Goal: Task Accomplishment & Management: Use online tool/utility

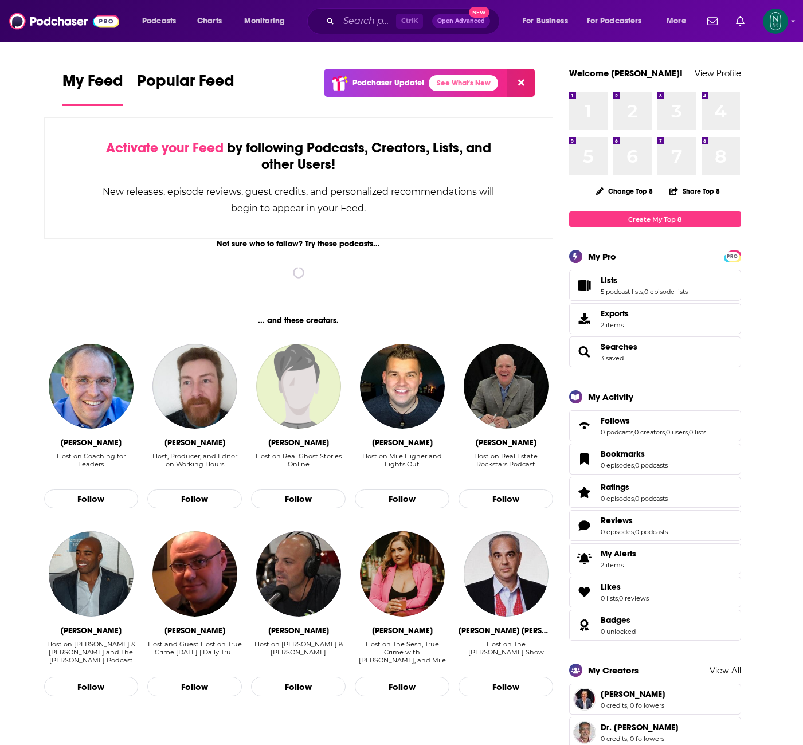
click at [644, 285] on link "Lists" at bounding box center [644, 280] width 87 height 10
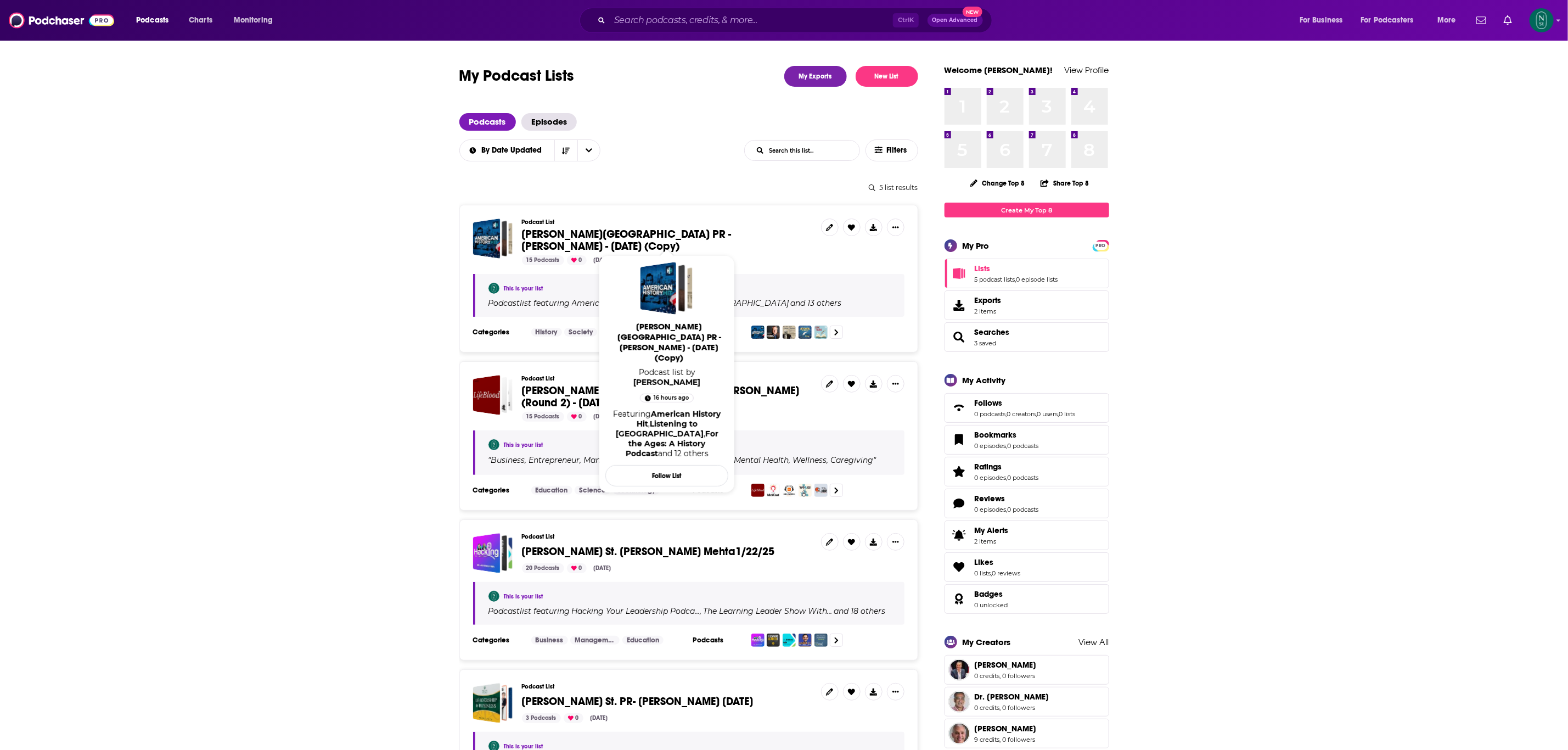
click at [731, 233] on span "[PERSON_NAME][GEOGRAPHIC_DATA] PR - [PERSON_NAME] - [DATE] (Copy)" at bounding box center [626, 239] width 210 height 26
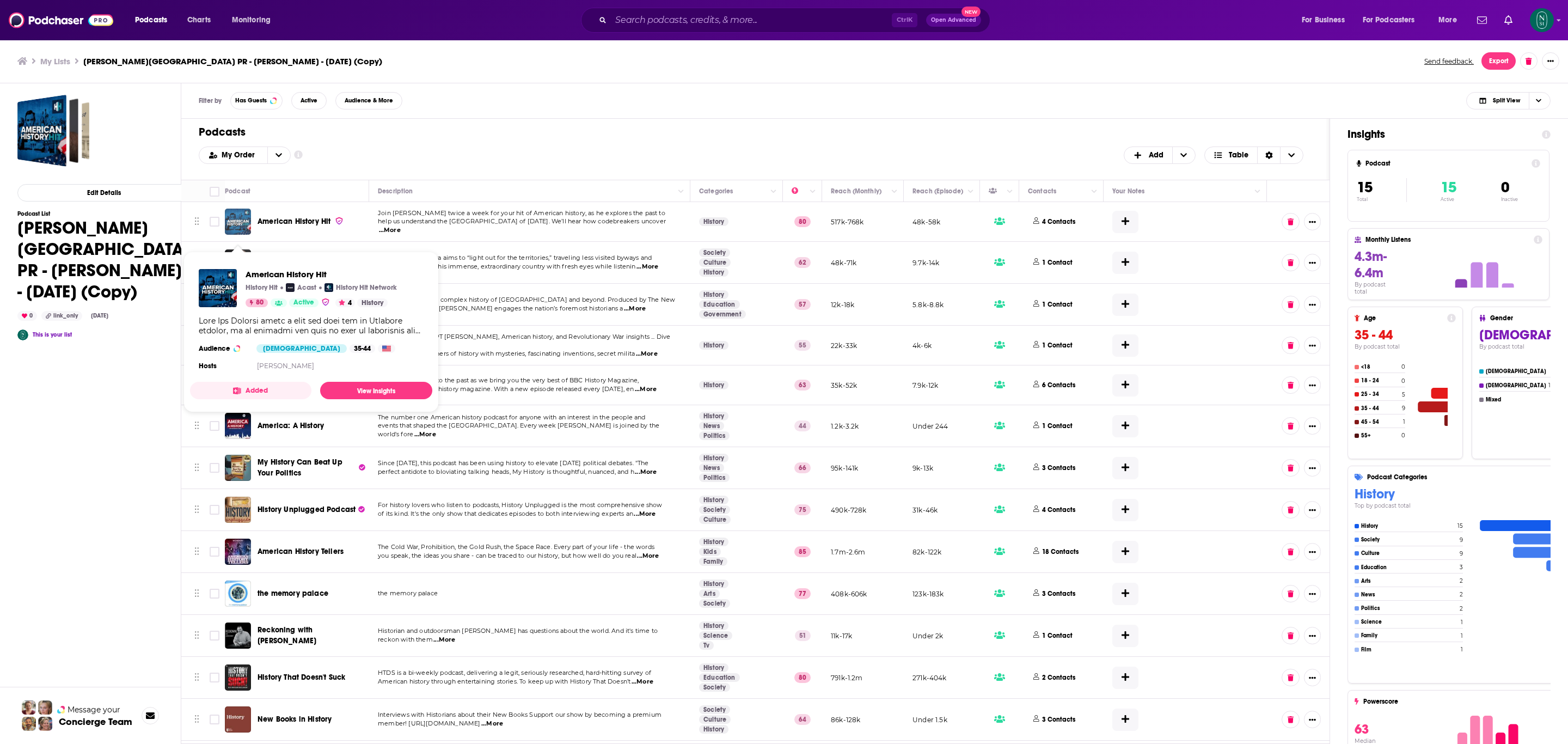
click at [242, 222] on img "American History Hit" at bounding box center [238, 222] width 27 height 27
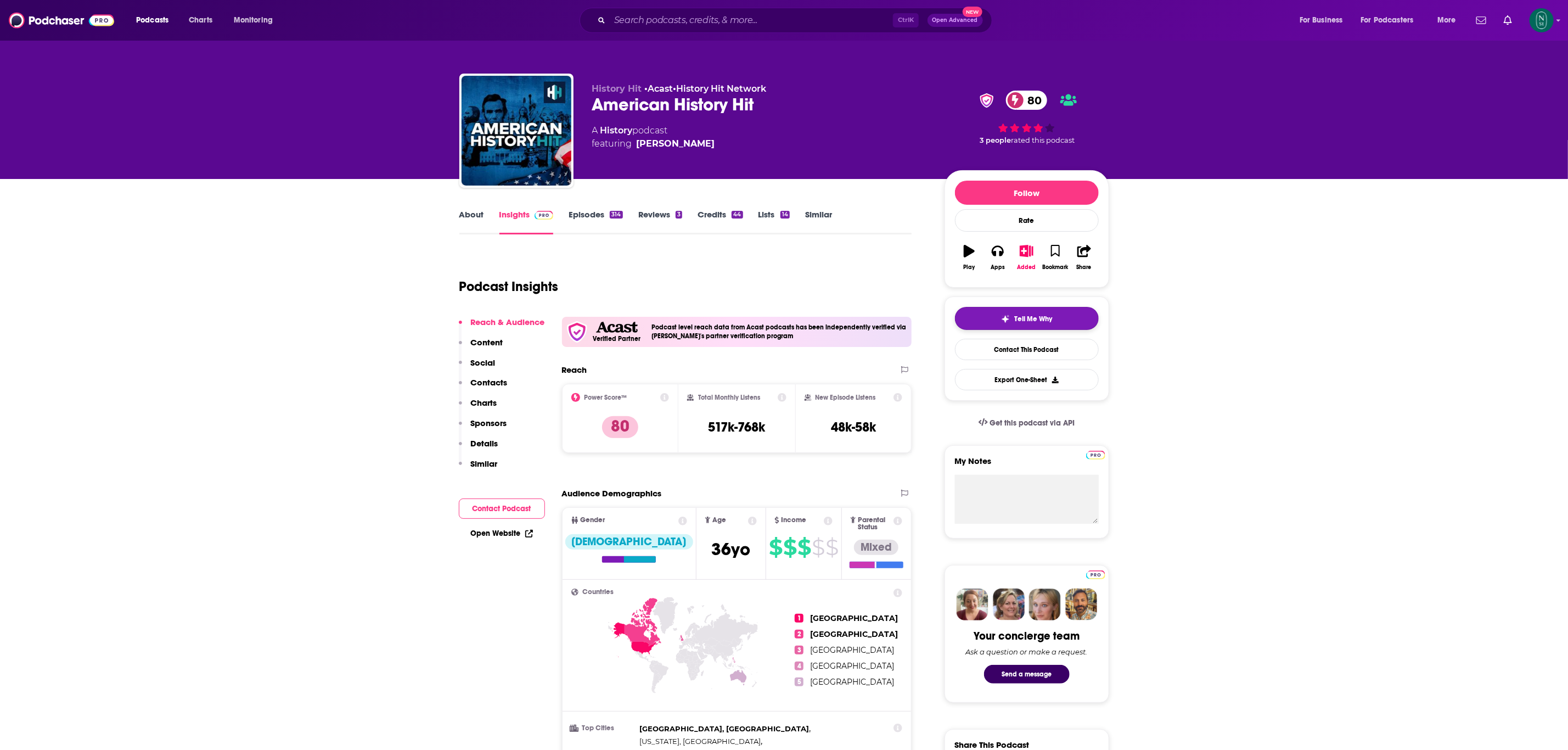
click at [769, 315] on button "Tell Me Why" at bounding box center [1027, 318] width 144 height 23
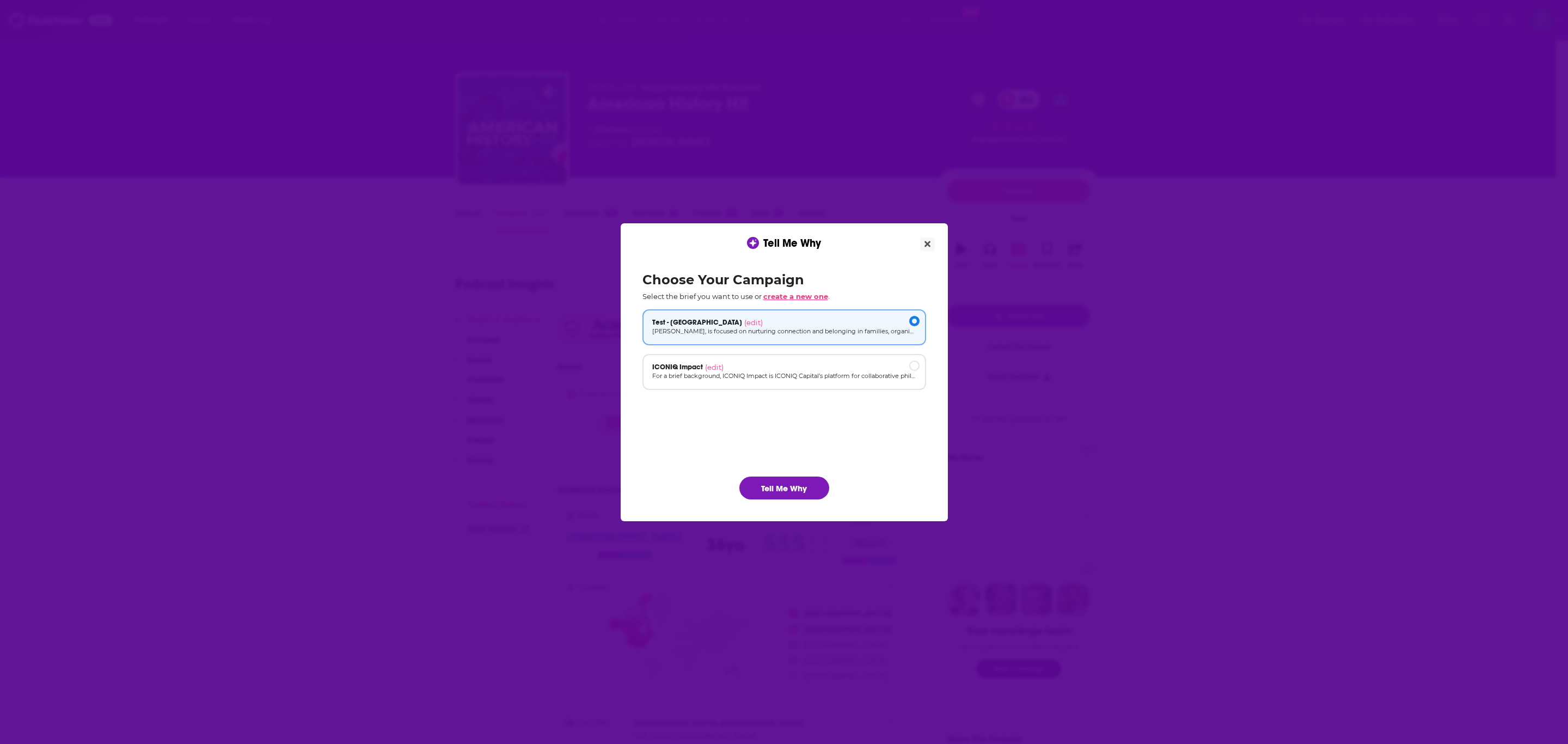
click at [763, 293] on span "create a new one" at bounding box center [796, 296] width 65 height 9
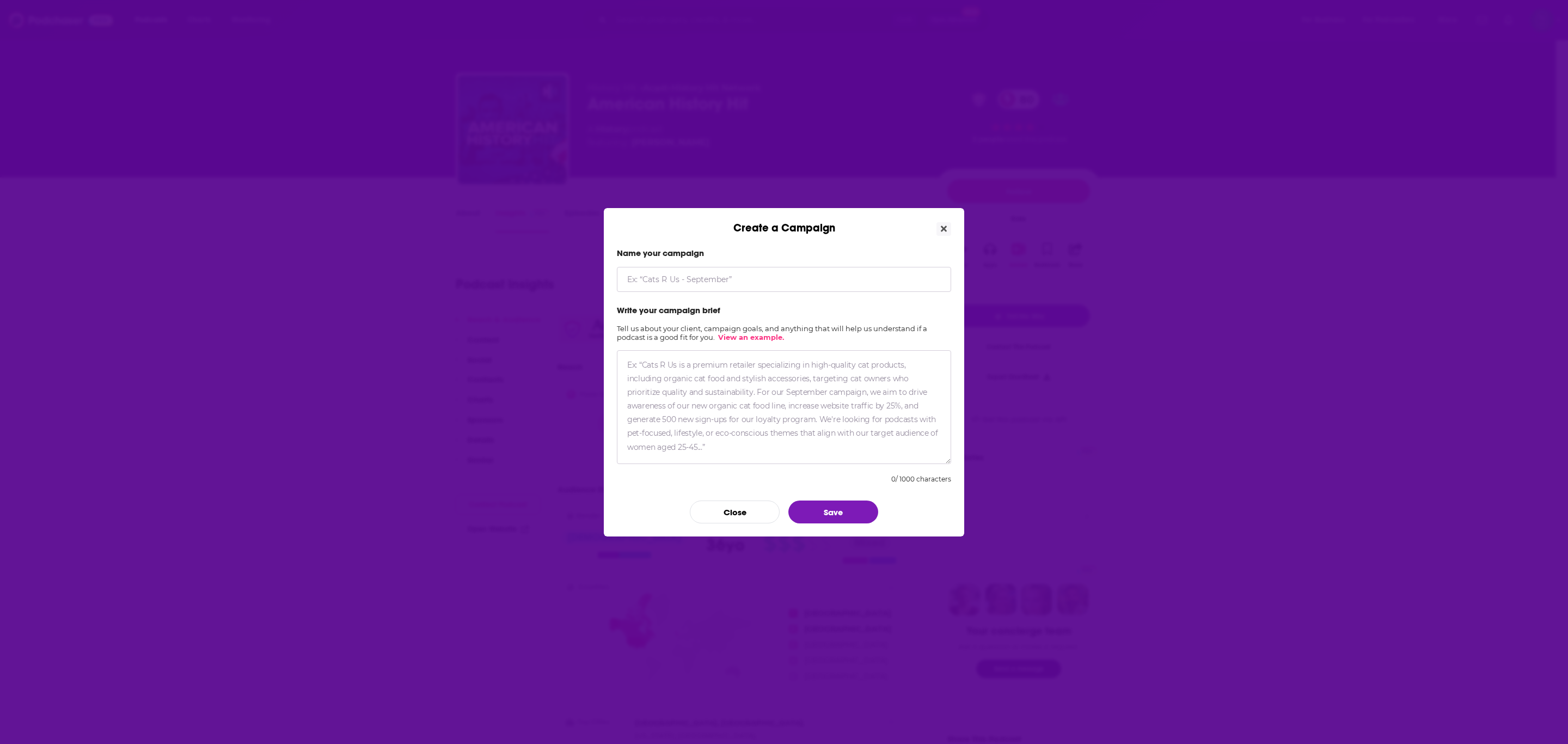
click at [763, 281] on input "Create a Campaign" at bounding box center [784, 279] width 334 height 25
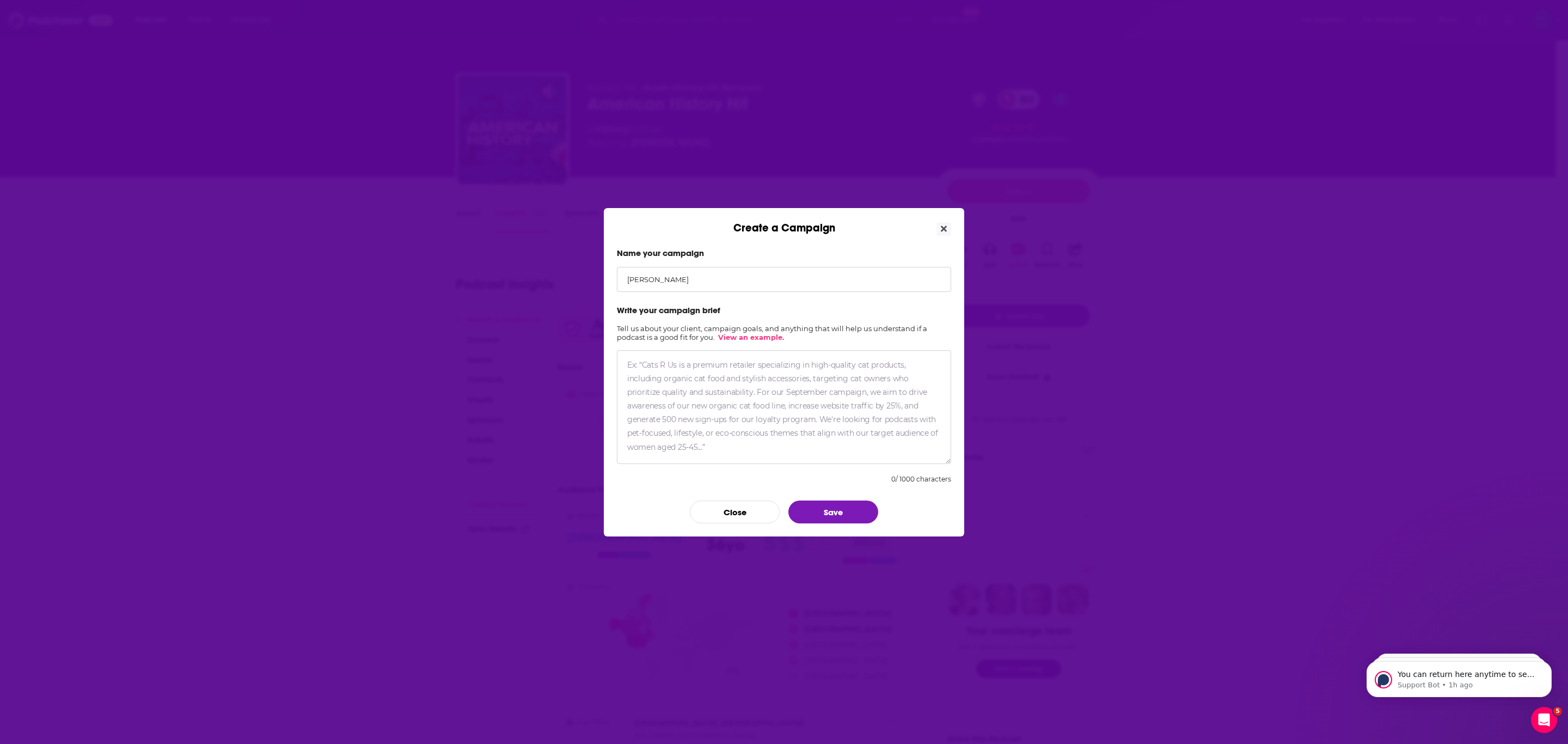
type input "[PERSON_NAME]"
click at [734, 374] on textarea "Create a Campaign" at bounding box center [784, 408] width 334 height 114
click at [763, 262] on div "Create a Campaign Name your campaign [PERSON_NAME] Write your campaign brief Te…" at bounding box center [784, 372] width 1568 height 744
click at [627, 366] on textarea "Create a Campaign" at bounding box center [784, 408] width 334 height 114
paste textarea "[PERSON_NAME], formerly a foreign correspondent for The Wall Street Journal, is…"
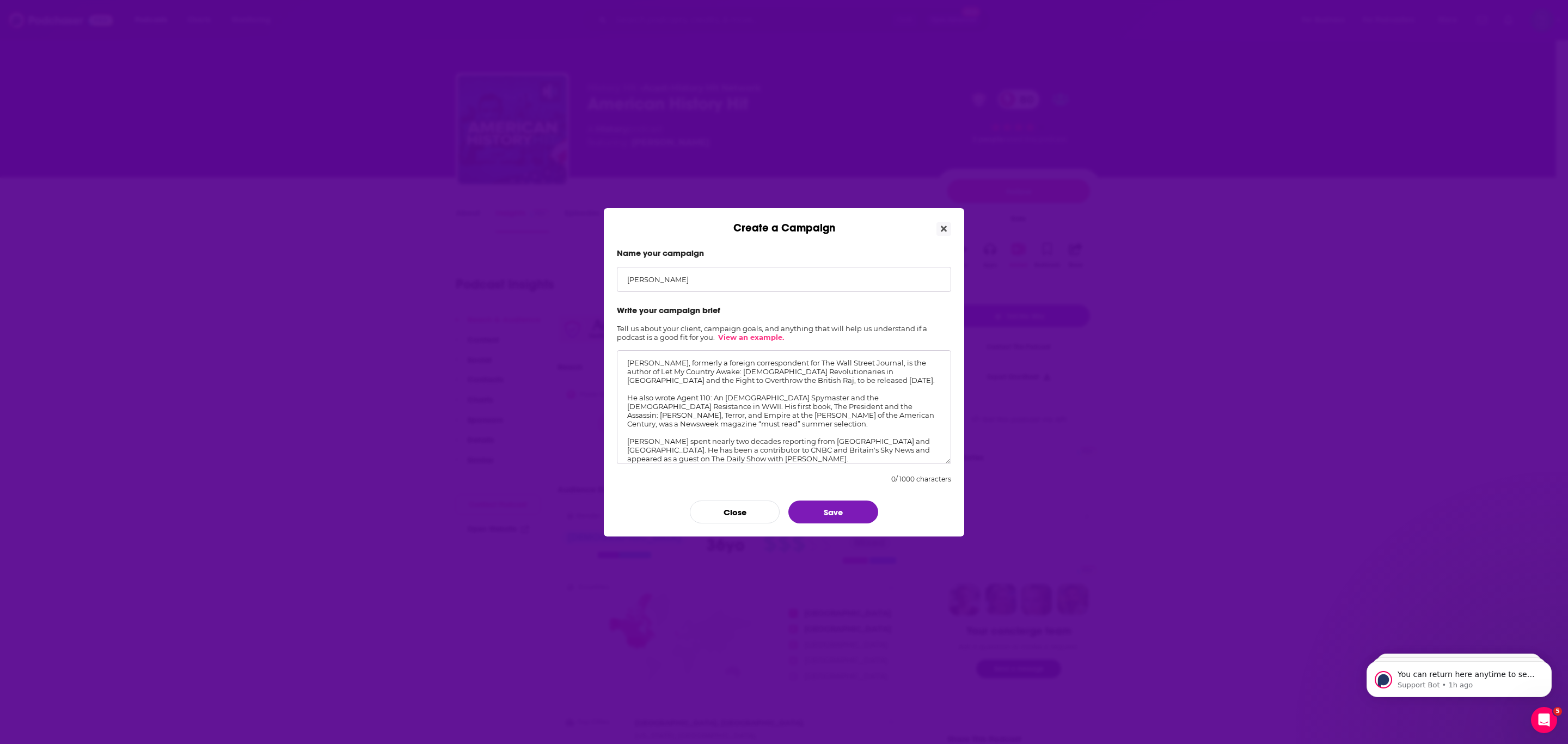
scroll to position [43, 0]
type textarea "[PERSON_NAME], formerly a foreign correspondent for The Wall Street Journal, is…"
click at [763, 512] on button "Save" at bounding box center [833, 512] width 90 height 23
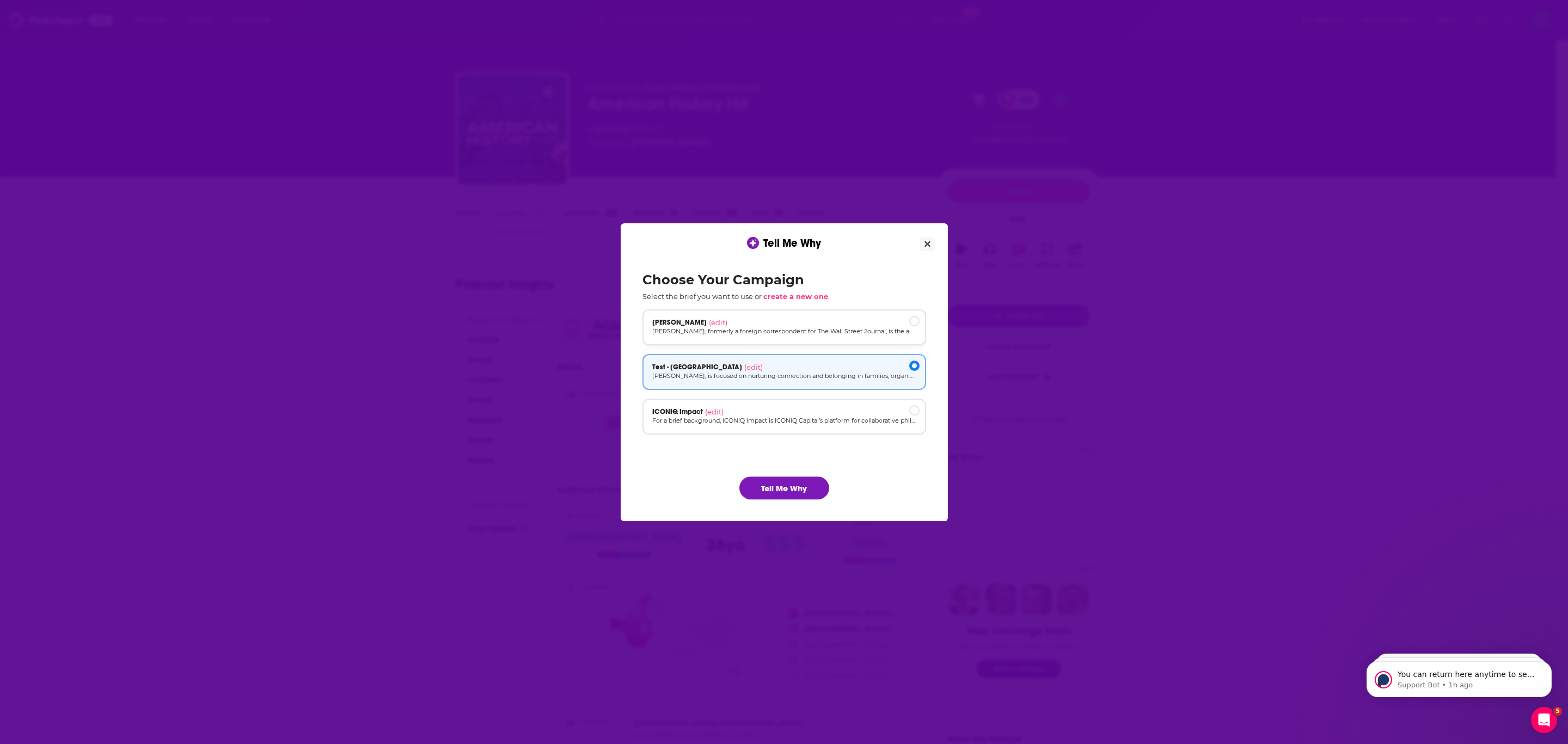
click at [763, 325] on div "[PERSON_NAME] (edit) [PERSON_NAME], formerly a foreign correspondent for The Wa…" at bounding box center [784, 327] width 264 height 18
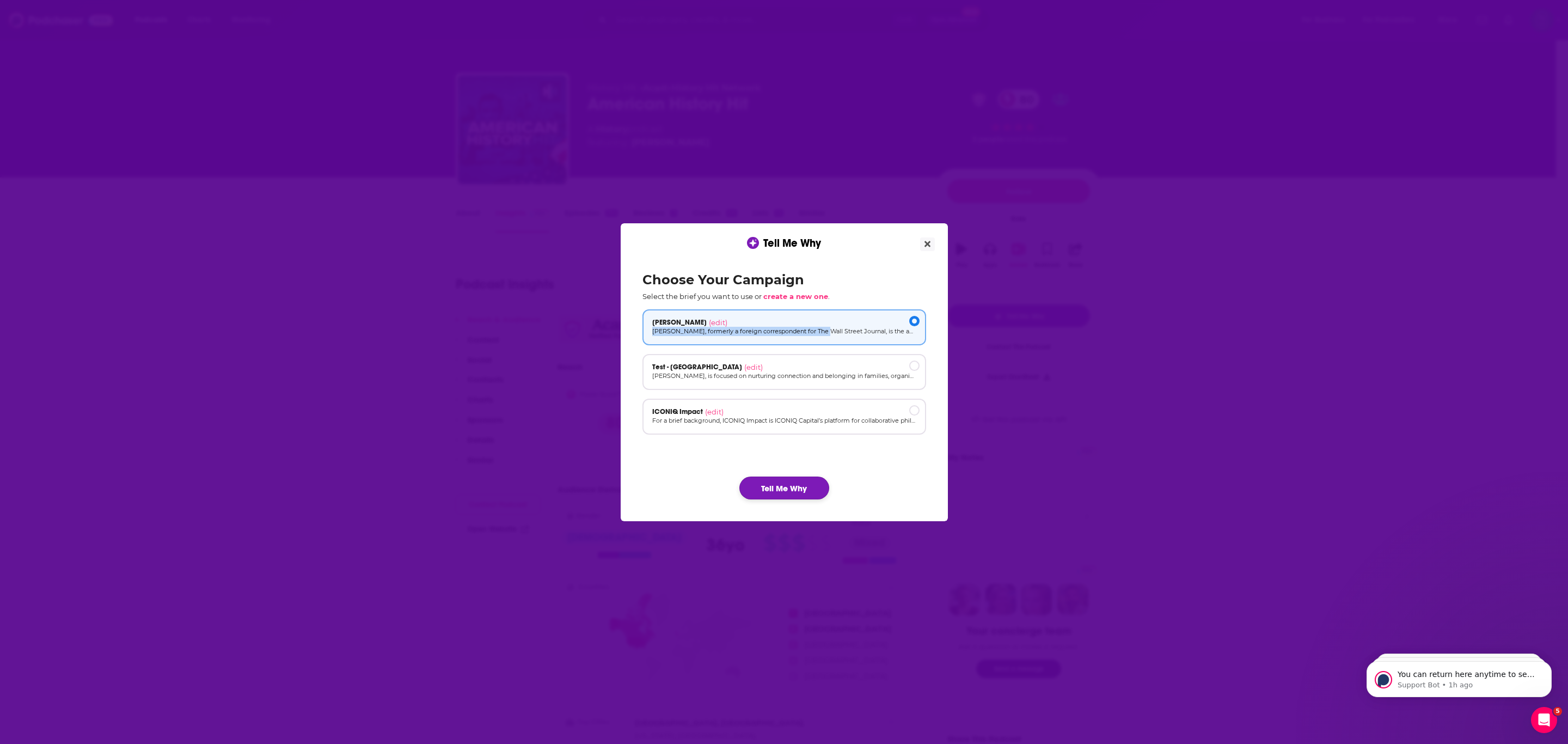
click at [763, 491] on button "Tell Me Why" at bounding box center [784, 488] width 90 height 23
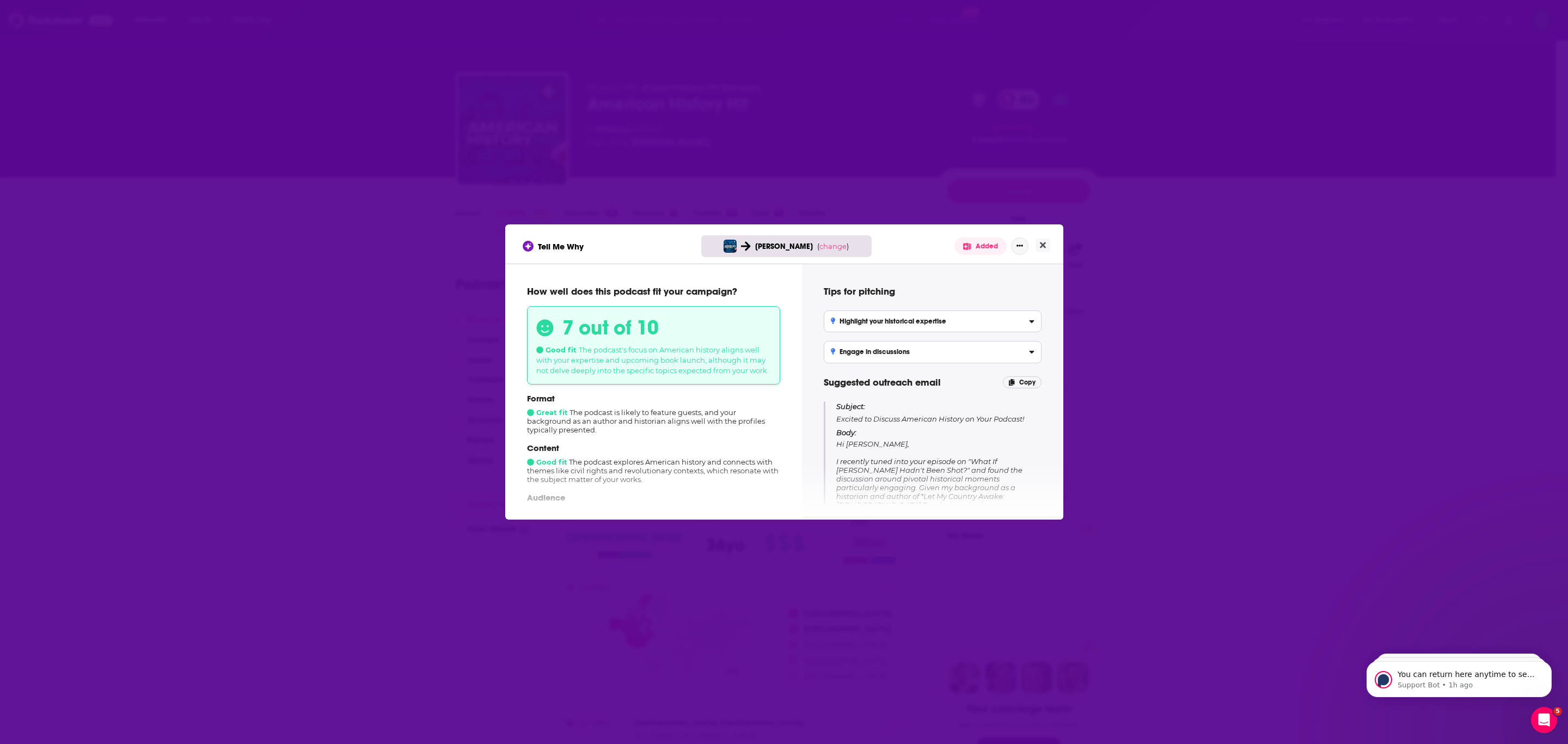
click at [763, 247] on icon "Show More Button" at bounding box center [1019, 245] width 7 height 7
click at [763, 315] on button "Share" at bounding box center [983, 312] width 104 height 20
click at [763, 267] on div "Tips for pitching Highlight your historical expertise Emphasize your background…" at bounding box center [932, 390] width 261 height 253
click at [763, 271] on div "Back" at bounding box center [949, 269] width 20 height 6
click at [763, 298] on div "Tips for pitching Highlight your historical expertise Emphasize your background…" at bounding box center [933, 390] width 236 height 226
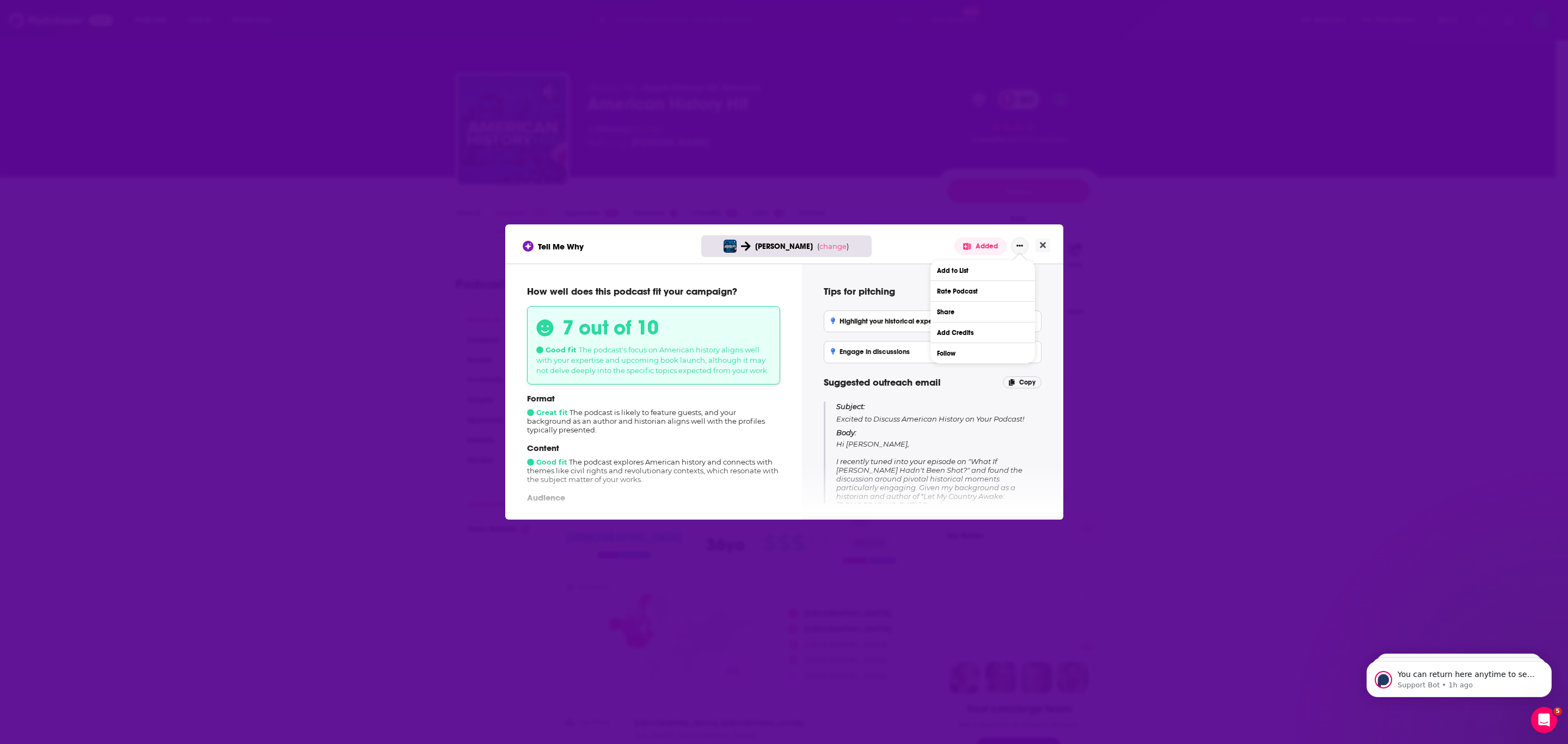
click at [763, 249] on button "Show More Button" at bounding box center [1020, 246] width 17 height 17
click at [763, 384] on span "Copy" at bounding box center [1027, 382] width 16 height 8
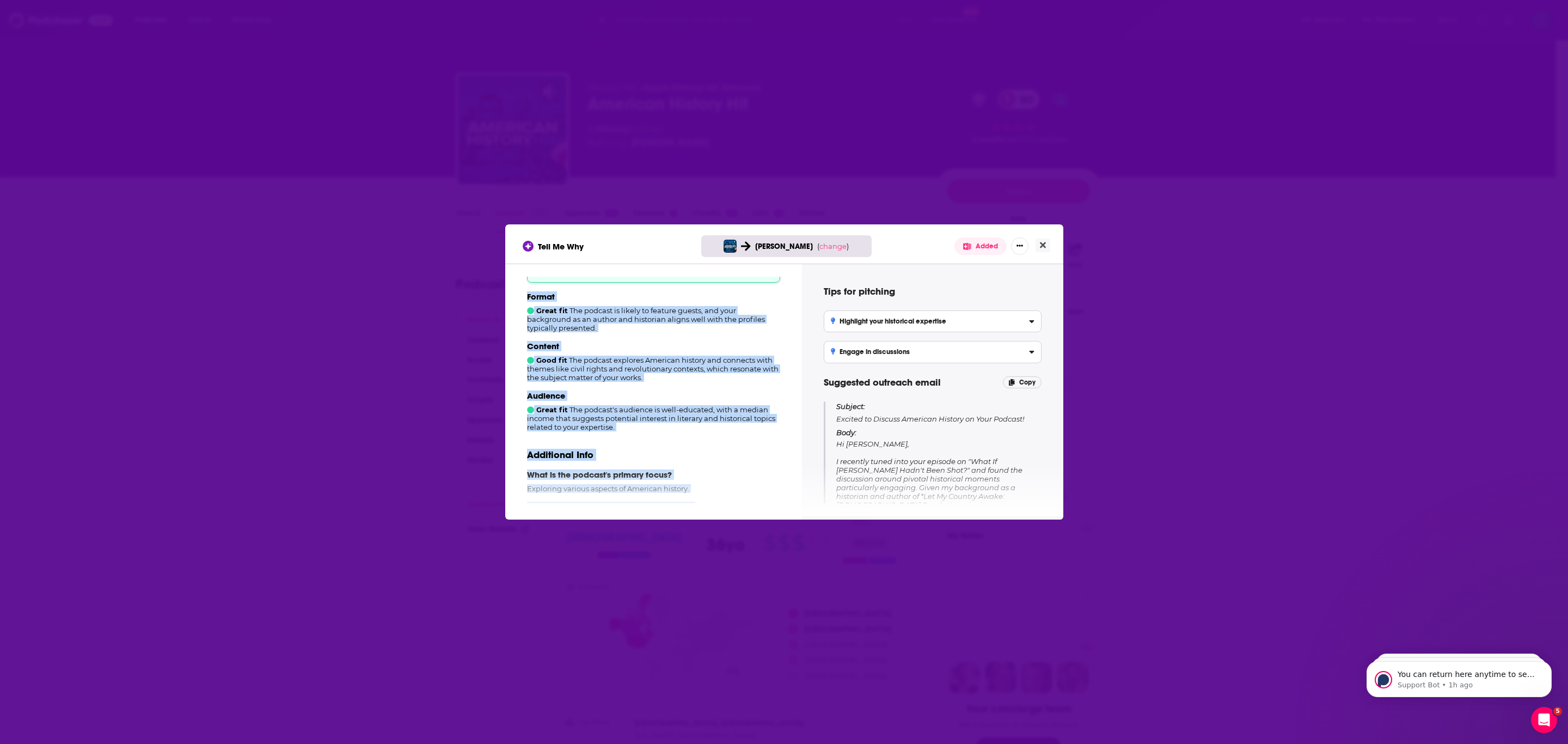
scroll to position [169, 0]
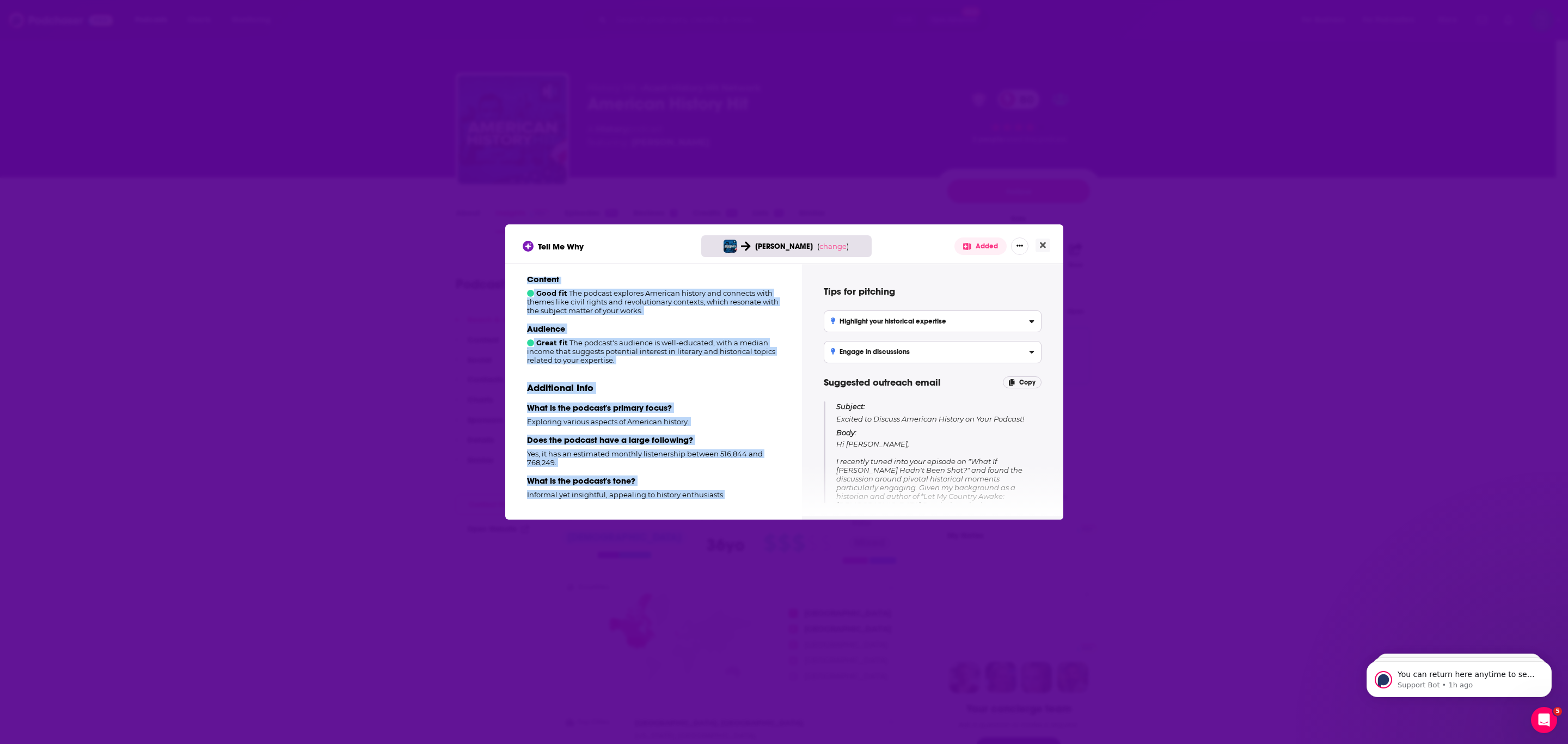
drag, startPoint x: 533, startPoint y: 276, endPoint x: 792, endPoint y: 538, distance: 368.4
click at [763, 538] on div "Tell Me Why [PERSON_NAME] ( change ) Added How well does this podcast fit your …" at bounding box center [784, 372] width 1568 height 744
copy div "ow well does this podcast fit your campaign? 7 out of 10 Good fit The podcast's…"
click at [703, 386] on p "Additional Info" at bounding box center [653, 388] width 254 height 12
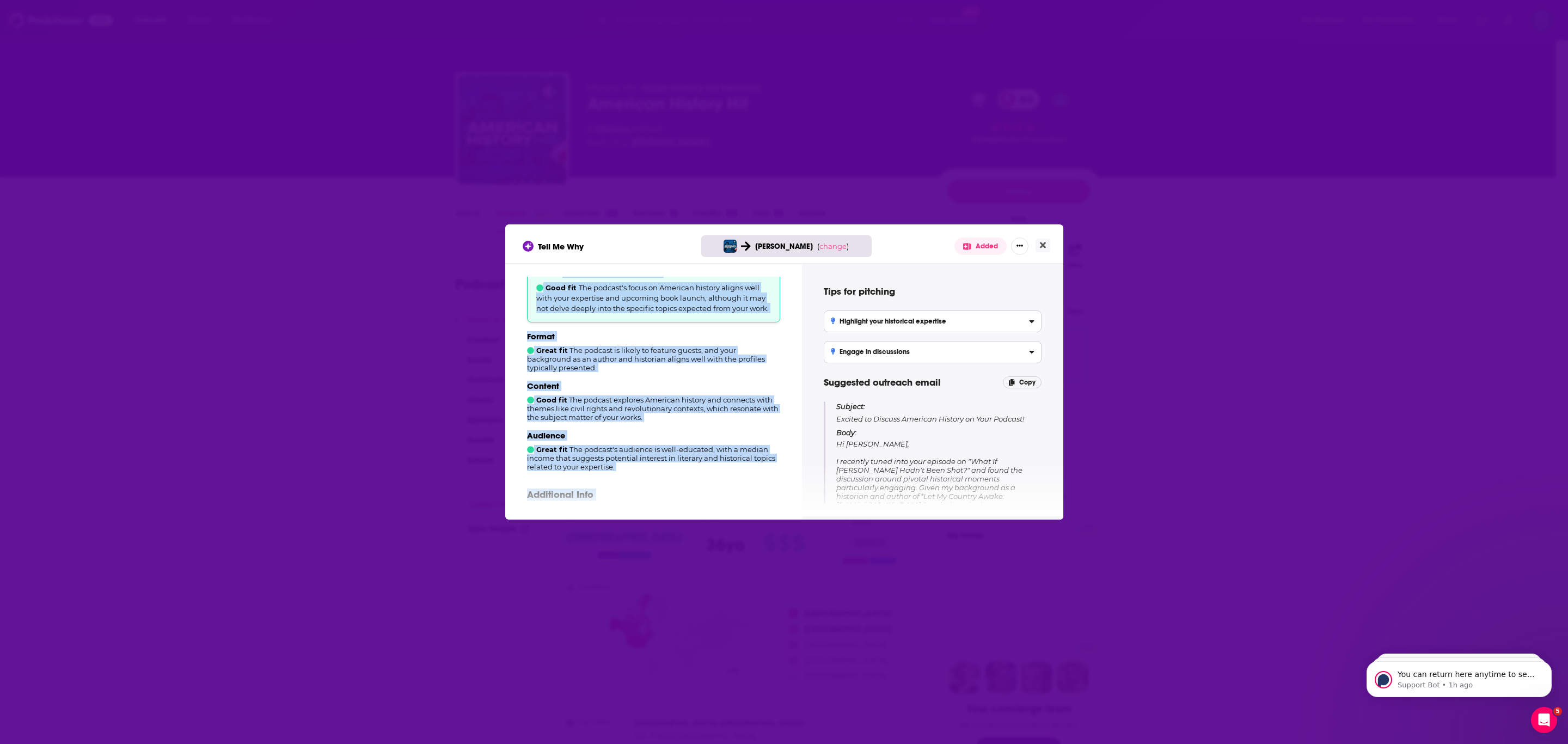
scroll to position [0, 0]
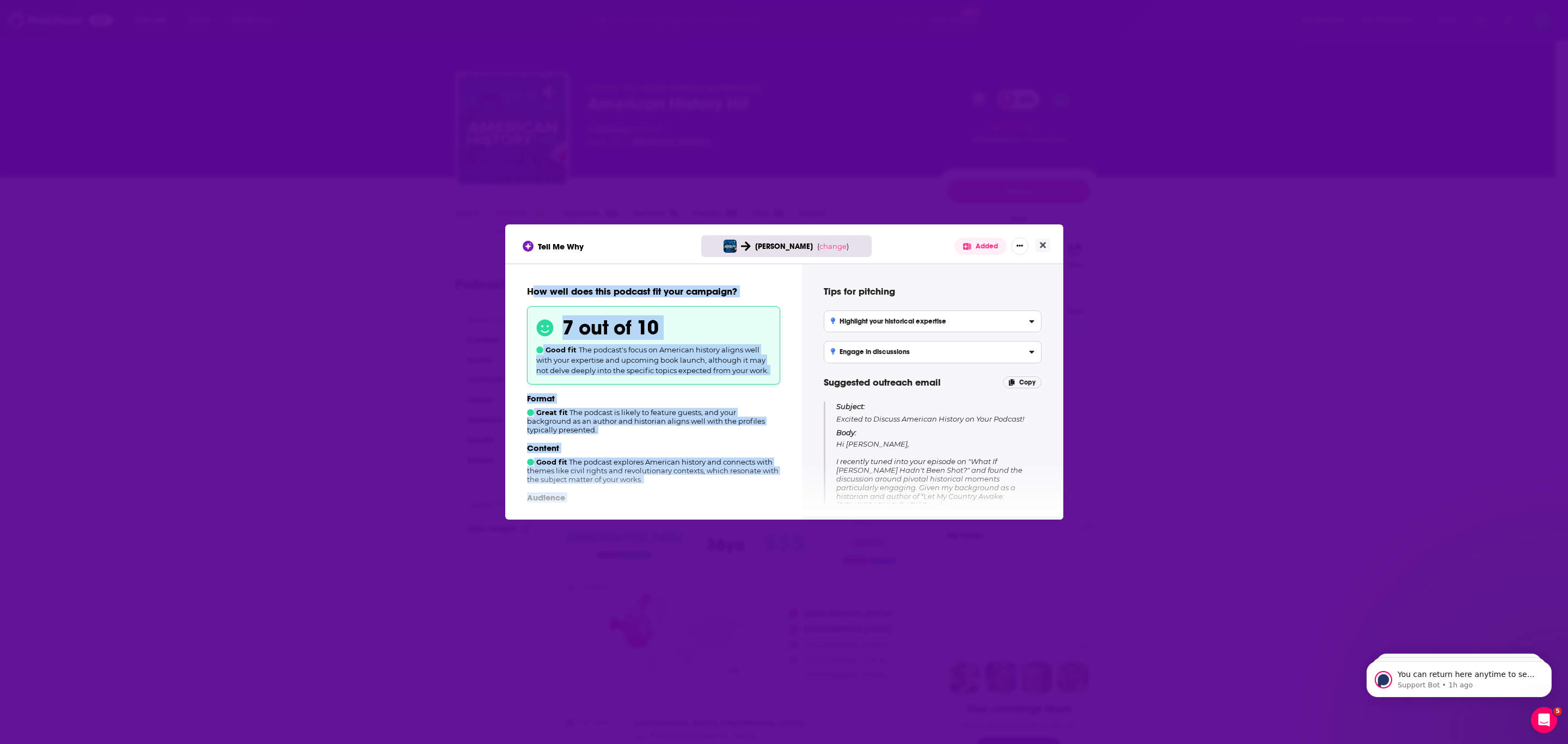
drag, startPoint x: 648, startPoint y: 239, endPoint x: 727, endPoint y: 242, distance: 79.1
click at [648, 239] on div "Tell Me Why [PERSON_NAME] ( change ) Added" at bounding box center [784, 246] width 523 height 17
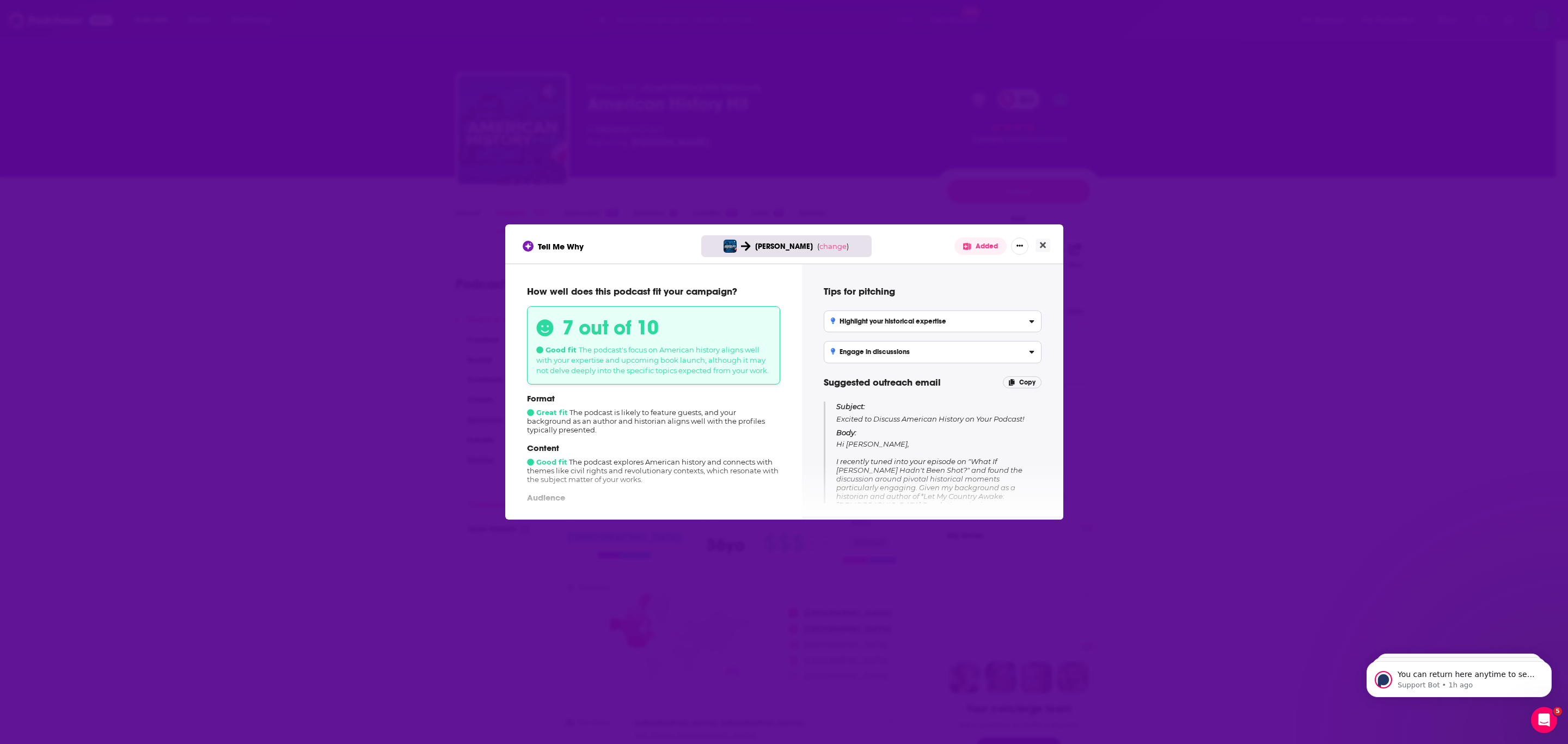
click at [763, 316] on icon "[object Object]" at bounding box center [1032, 319] width 6 height 9
click at [0, 0] on input "Highlight your historical expertise Emphasize your background as an author and …" at bounding box center [0, 0] width 0 height 0
click at [763, 395] on icon "[object Object]" at bounding box center [1032, 392] width 6 height 9
click at [0, 0] on input "Engage in discussions Offer to participate in episodes that explore revolutiona…" at bounding box center [0, 0] width 0 height 0
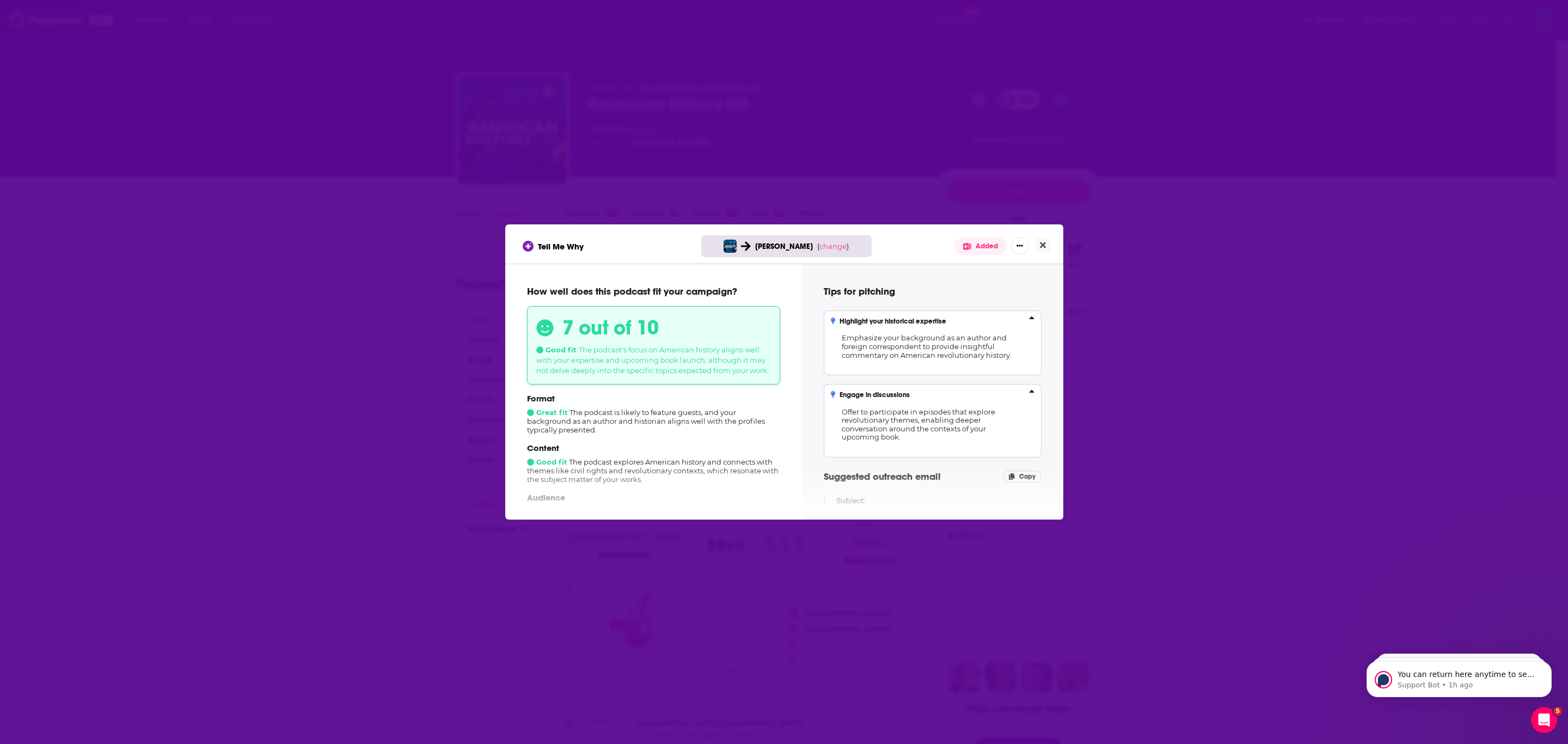
click at [763, 389] on icon "[object Object]" at bounding box center [1032, 392] width 6 height 9
click at [0, 0] on input "Engage in discussions Offer to participate in episodes that explore revolutiona…" at bounding box center [0, 0] width 0 height 0
click at [763, 317] on icon "[object Object]" at bounding box center [1032, 319] width 6 height 9
click at [0, 0] on input "Highlight your historical expertise Emphasize your background as an author and …" at bounding box center [0, 0] width 0 height 0
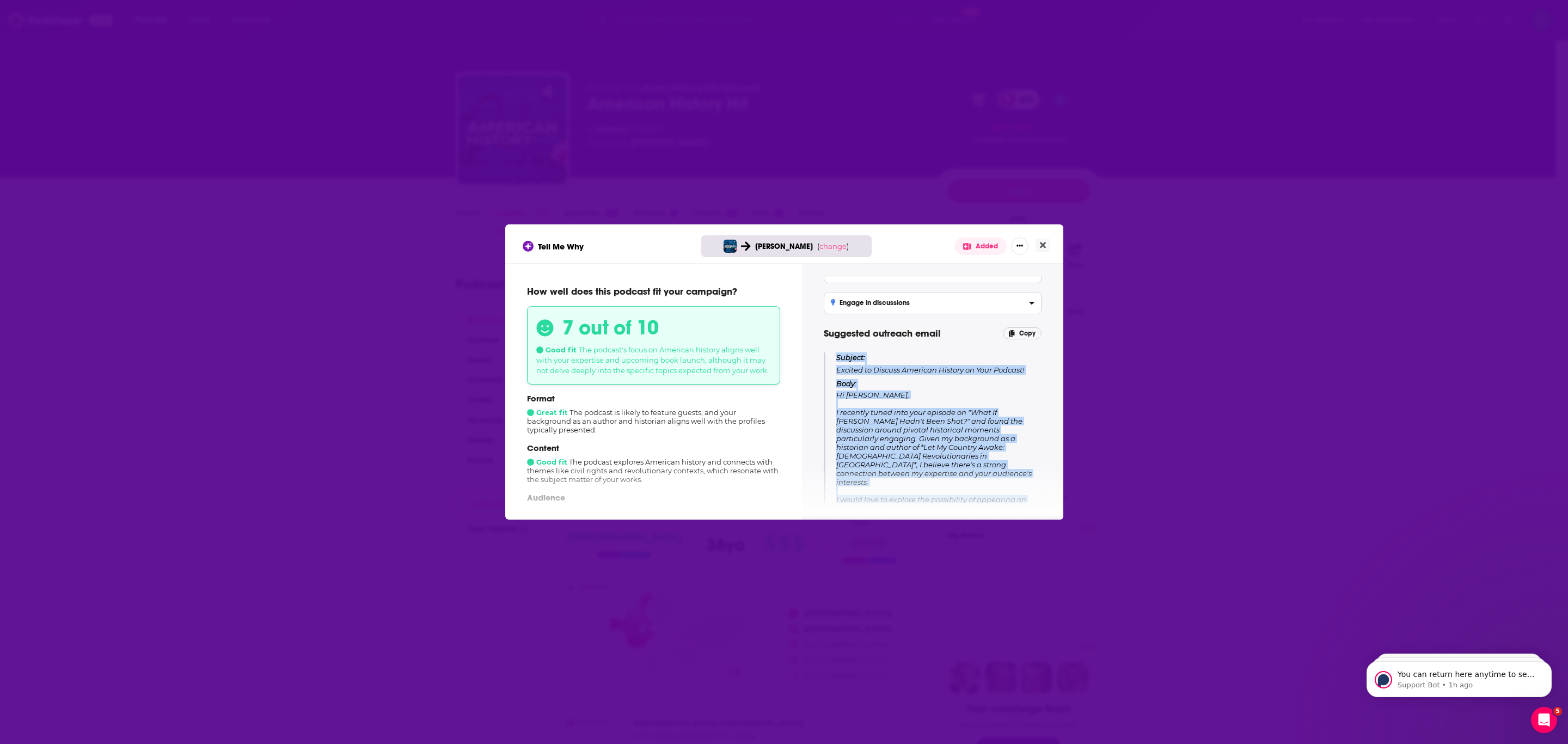
scroll to position [116, 0]
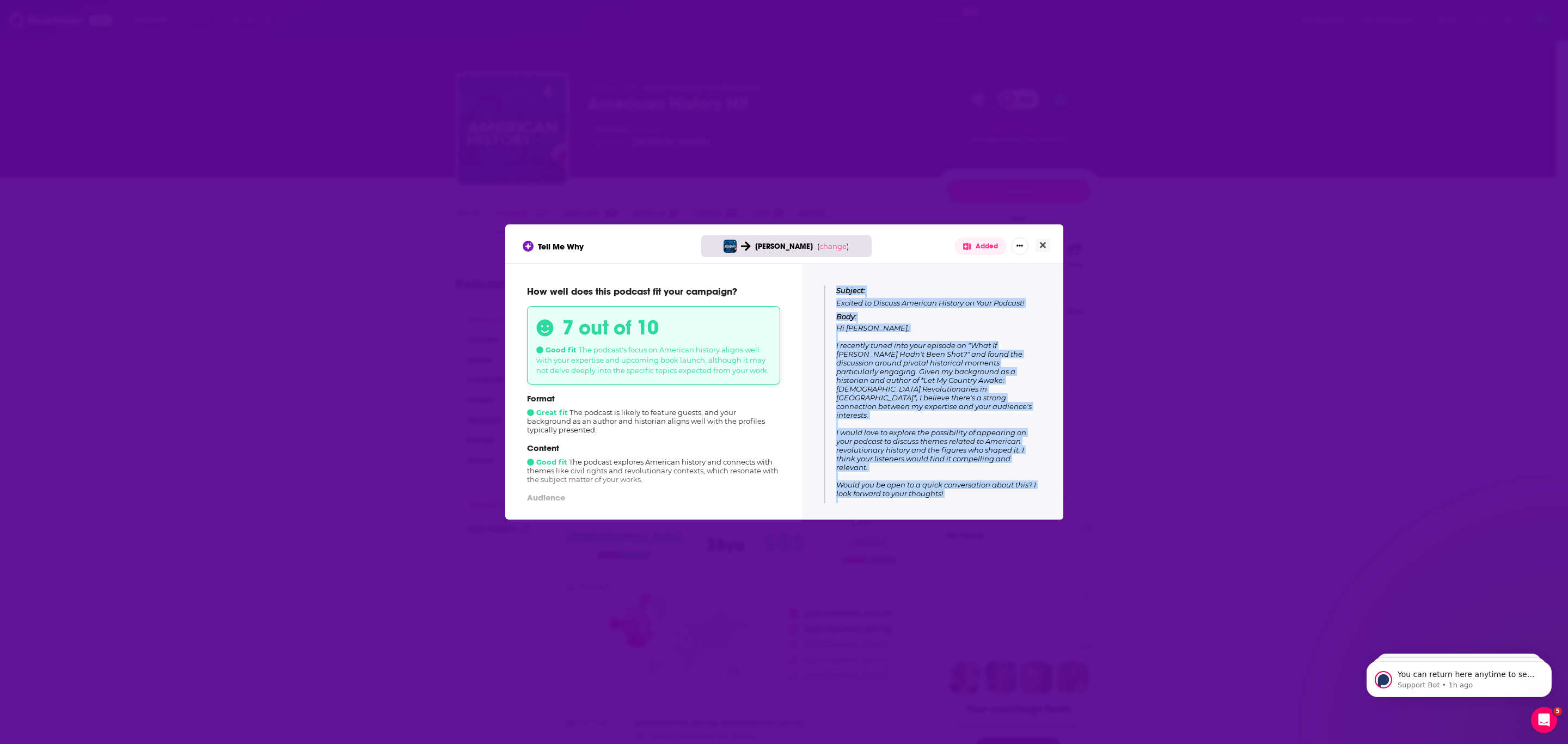
drag, startPoint x: 837, startPoint y: 404, endPoint x: 980, endPoint y: 554, distance: 207.2
click at [763, 554] on div "Tell Me Why [PERSON_NAME] ( change ) Added How well does this podcast fit your …" at bounding box center [784, 372] width 1568 height 744
copy div "Subject: Excited to Discuss American History on Your Podcast! Body: Hi [PERSON_…"
click at [649, 242] on div "Tell Me Why [PERSON_NAME] ( change ) Added" at bounding box center [784, 246] width 523 height 17
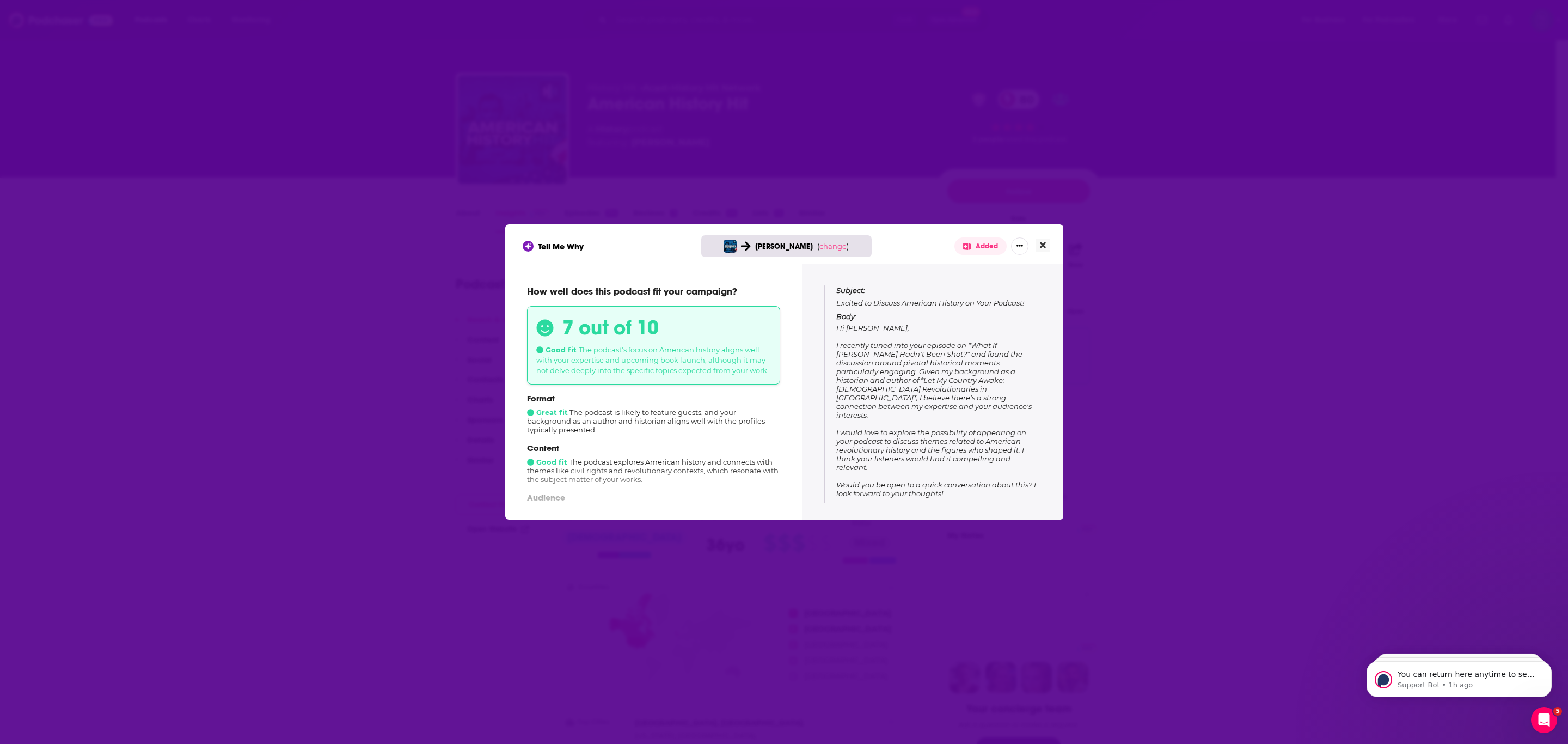
click at [763, 246] on icon "Close" at bounding box center [1043, 244] width 6 height 9
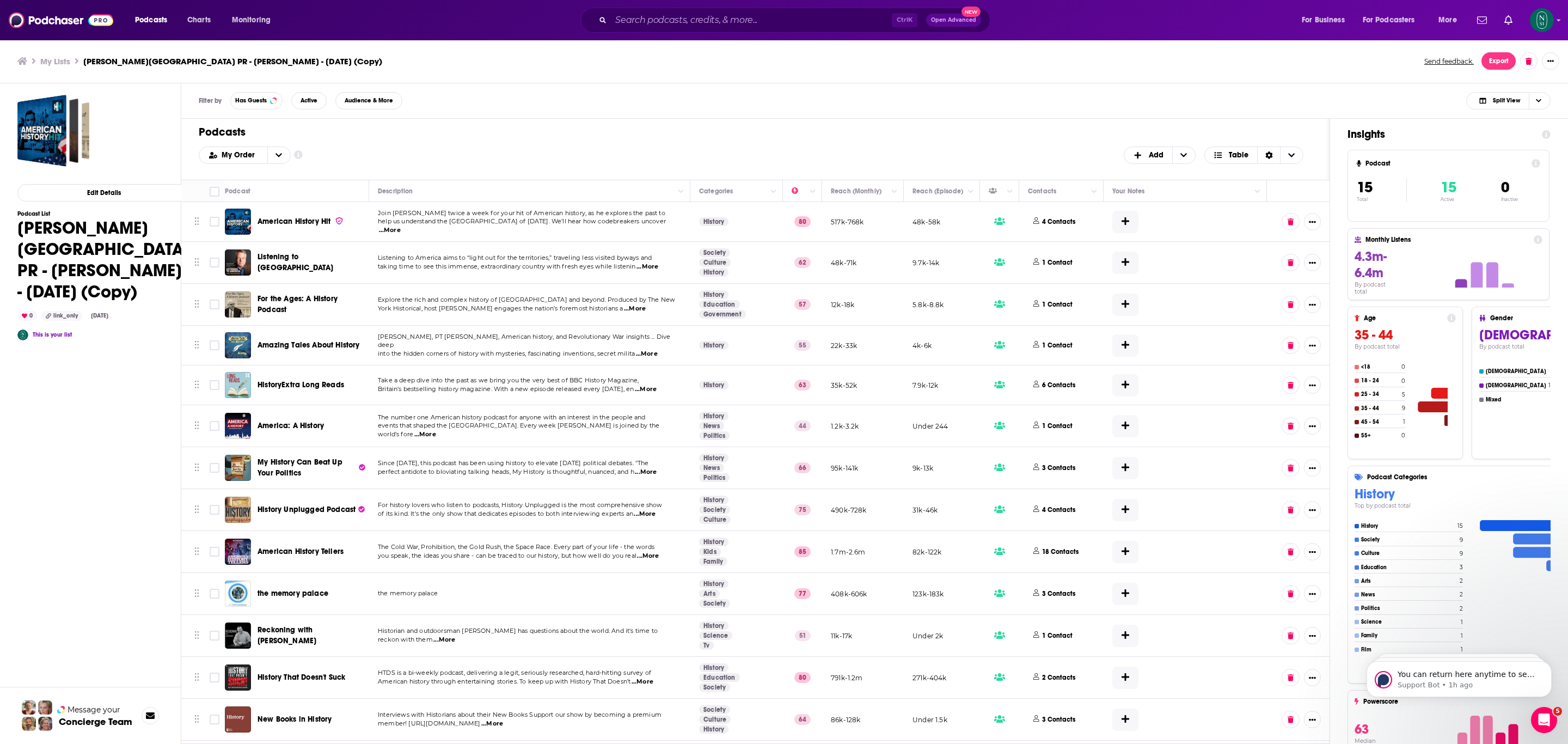
click at [283, 266] on span "Listening to [GEOGRAPHIC_DATA]" at bounding box center [295, 261] width 76 height 20
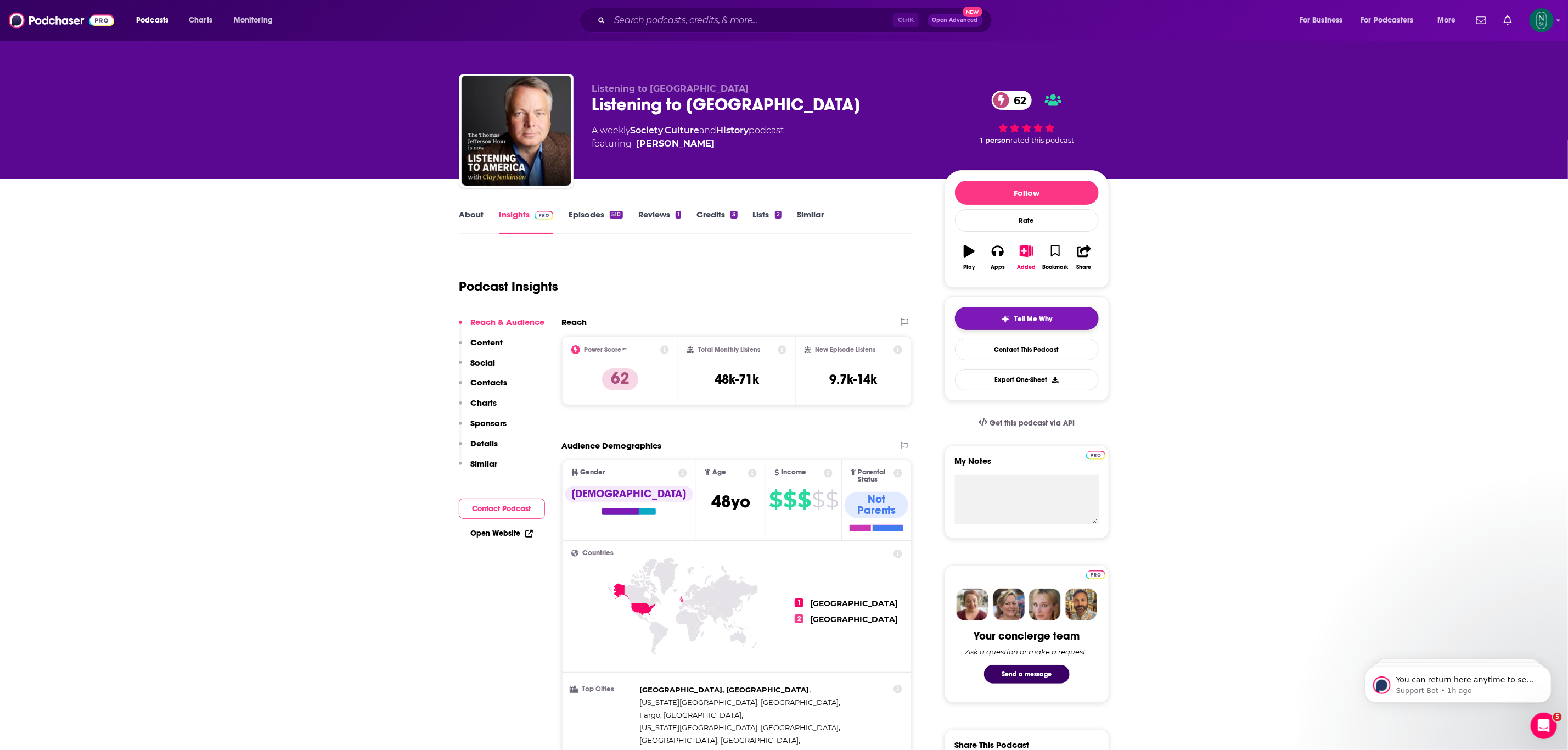
click at [769, 317] on button "Tell Me Why" at bounding box center [1027, 318] width 144 height 23
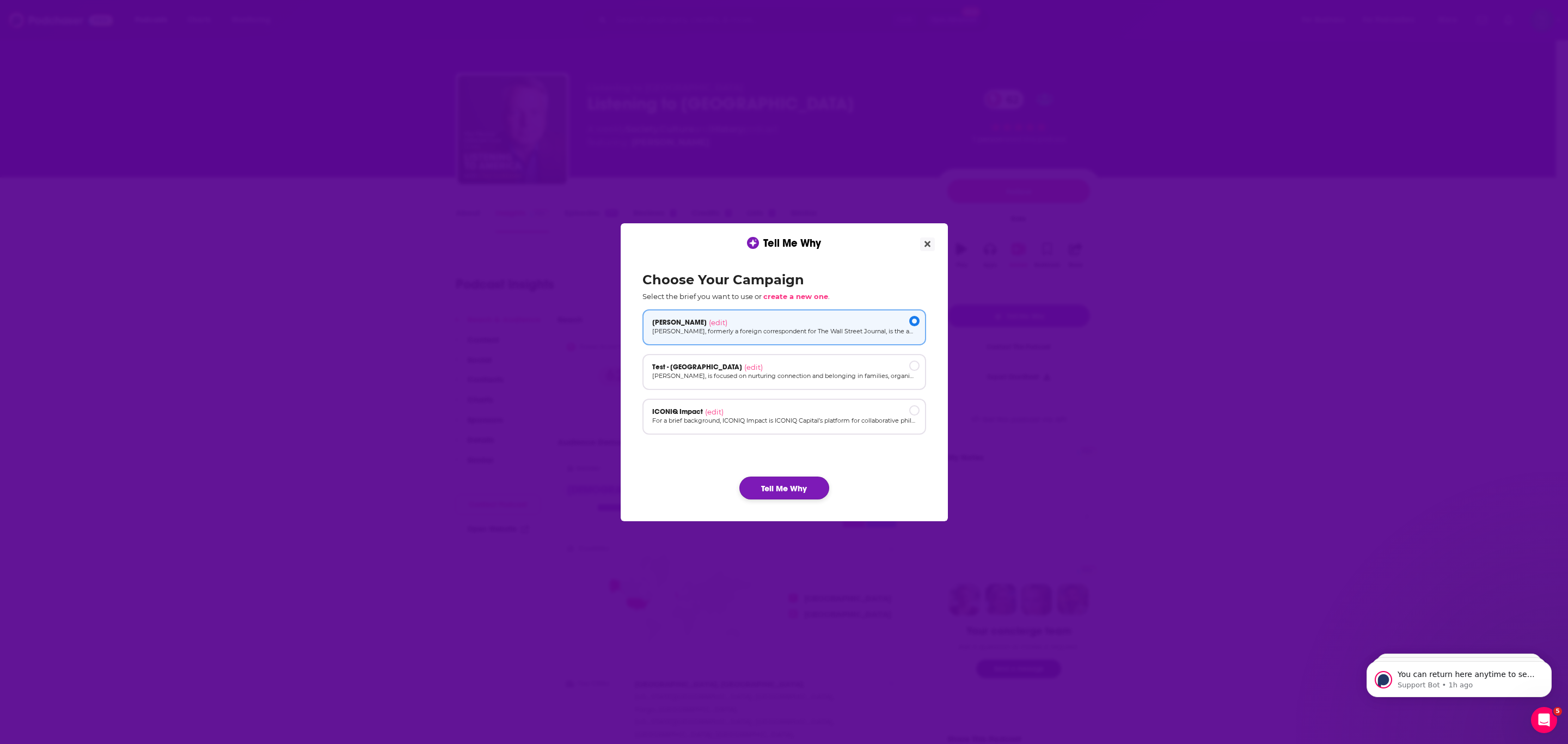
click at [763, 492] on button "Tell Me Why" at bounding box center [784, 488] width 90 height 23
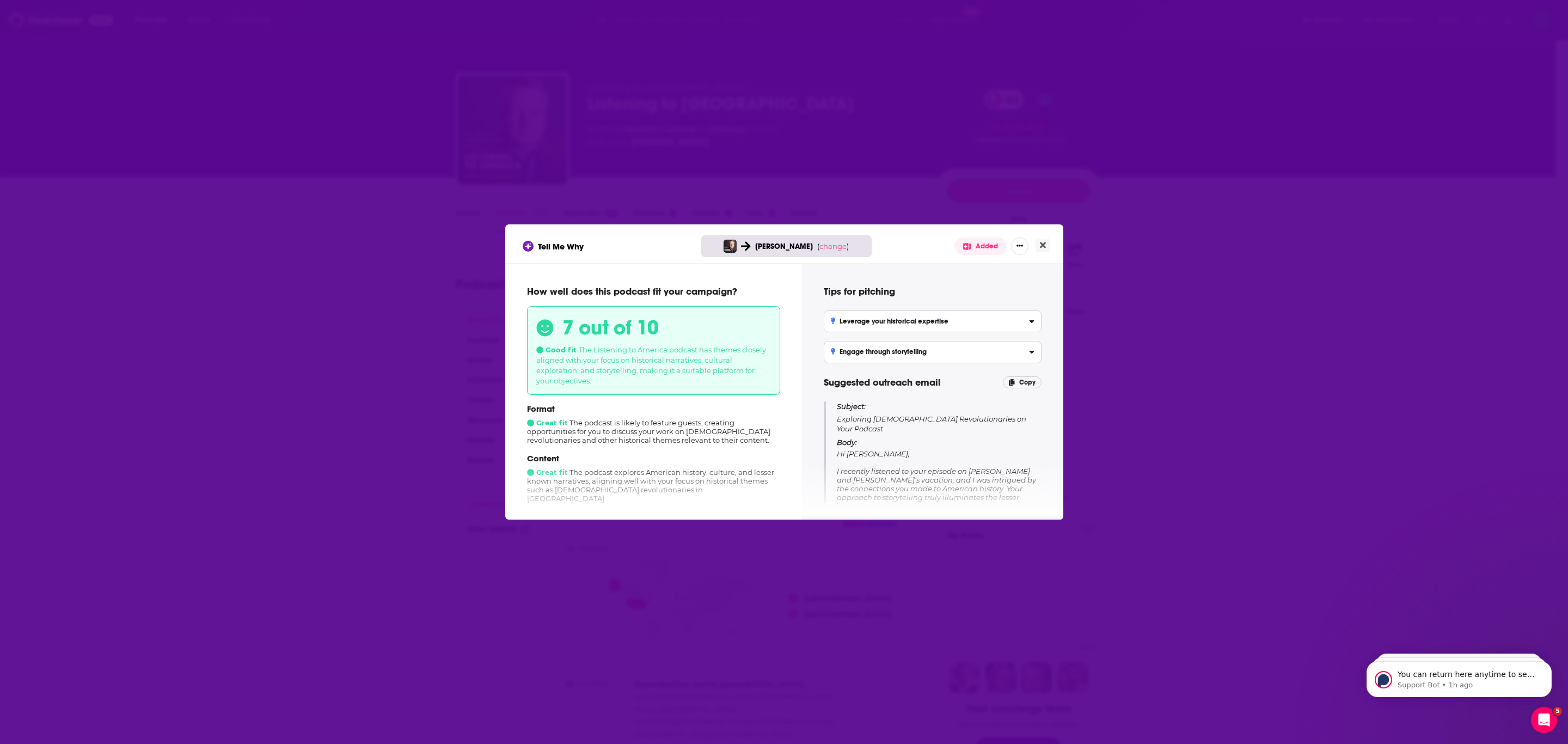
click at [603, 245] on div "Tell Me Why [PERSON_NAME] ( change ) Added" at bounding box center [784, 246] width 523 height 17
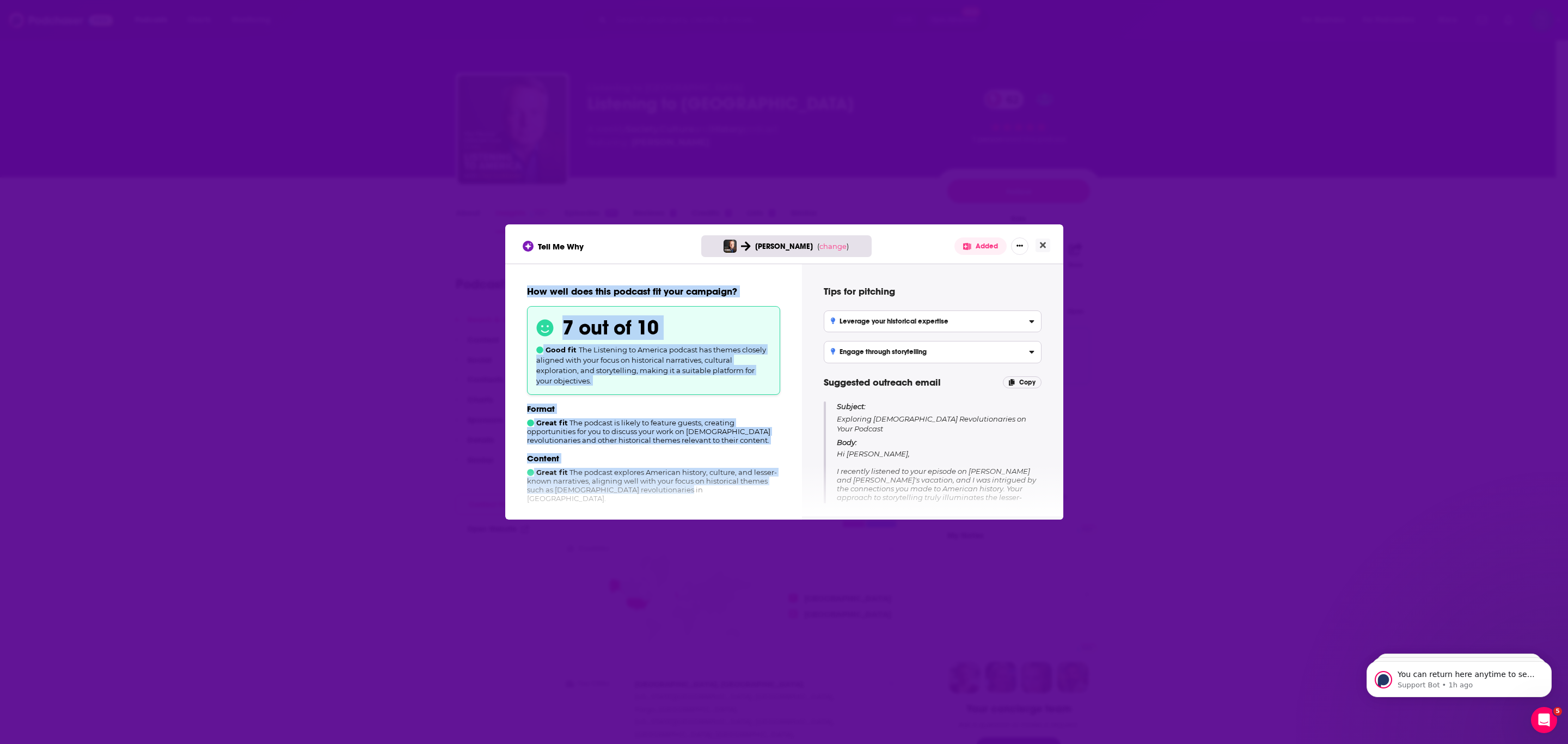
scroll to position [188, 0]
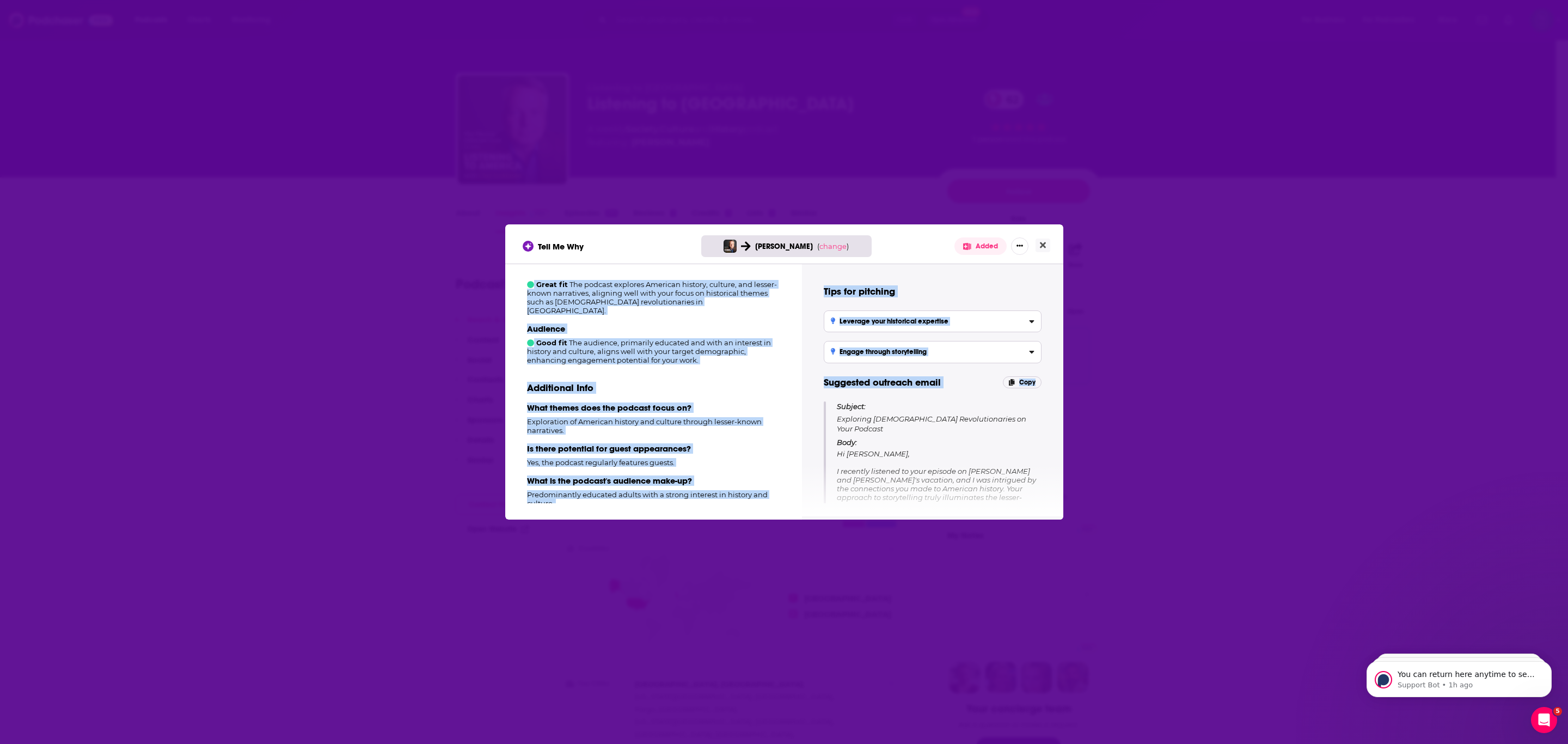
drag, startPoint x: 528, startPoint y: 288, endPoint x: 808, endPoint y: 603, distance: 421.5
click at [763, 603] on div "Tell Me Why [PERSON_NAME] ( change ) Added How well does this podcast fit your …" at bounding box center [784, 372] width 1568 height 744
copy div "How well does this podcast fit your campaign? 7 out of 10 Good fit The Listenin…"
click at [693, 373] on div "Additional Info What themes does the podcast focus on? Exploration of American …" at bounding box center [653, 441] width 254 height 135
drag, startPoint x: 526, startPoint y: 289, endPoint x: 753, endPoint y: 515, distance: 320.3
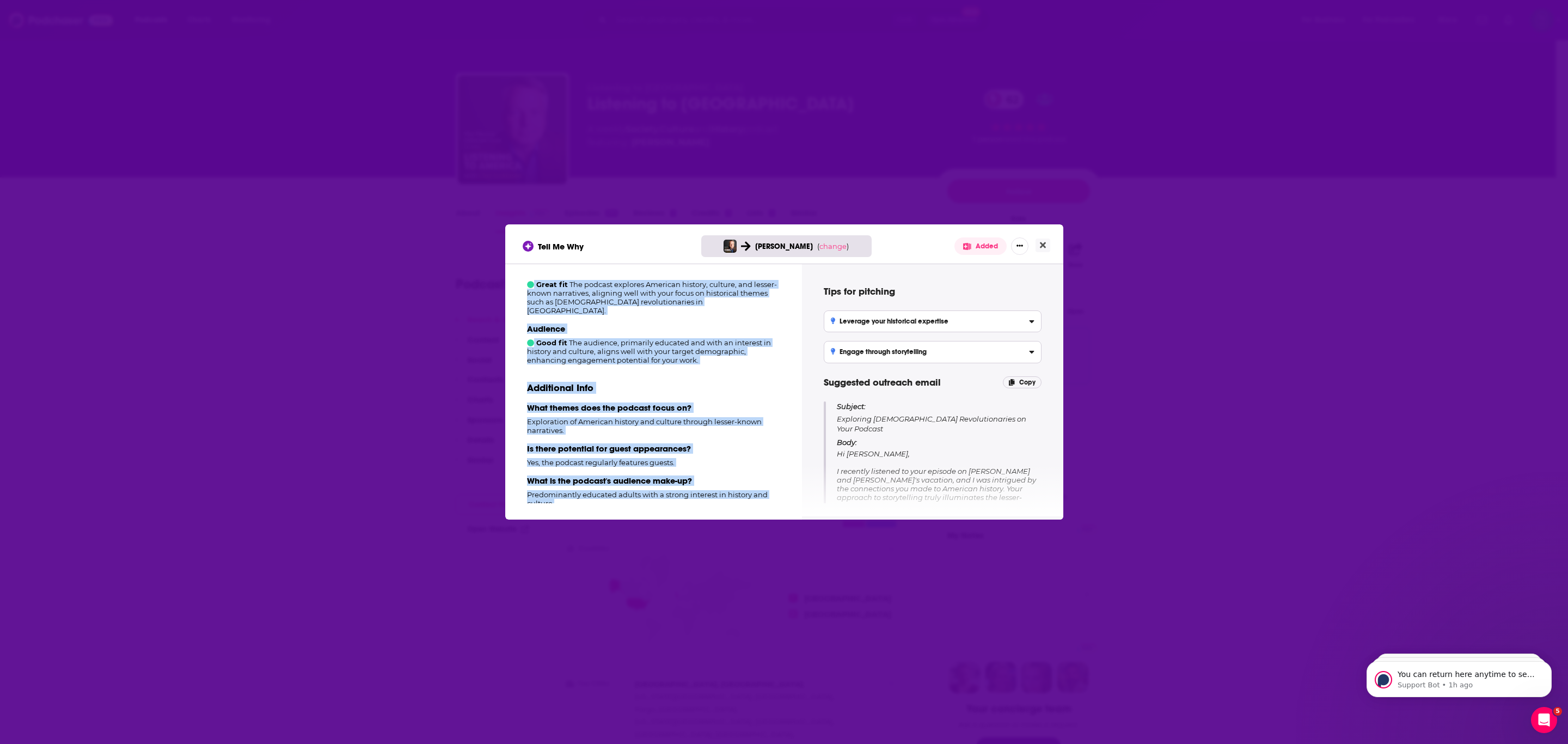
click at [753, 515] on div "How well does this podcast fit your campaign? 7 out of 10 Good fit The Listenin…" at bounding box center [653, 390] width 296 height 253
copy div "How well does this podcast fit your campaign? 7 out of 10 Good fit The Listenin…"
click at [750, 386] on div "Additional Info What themes does the podcast focus on? Exploration of American …" at bounding box center [653, 441] width 254 height 135
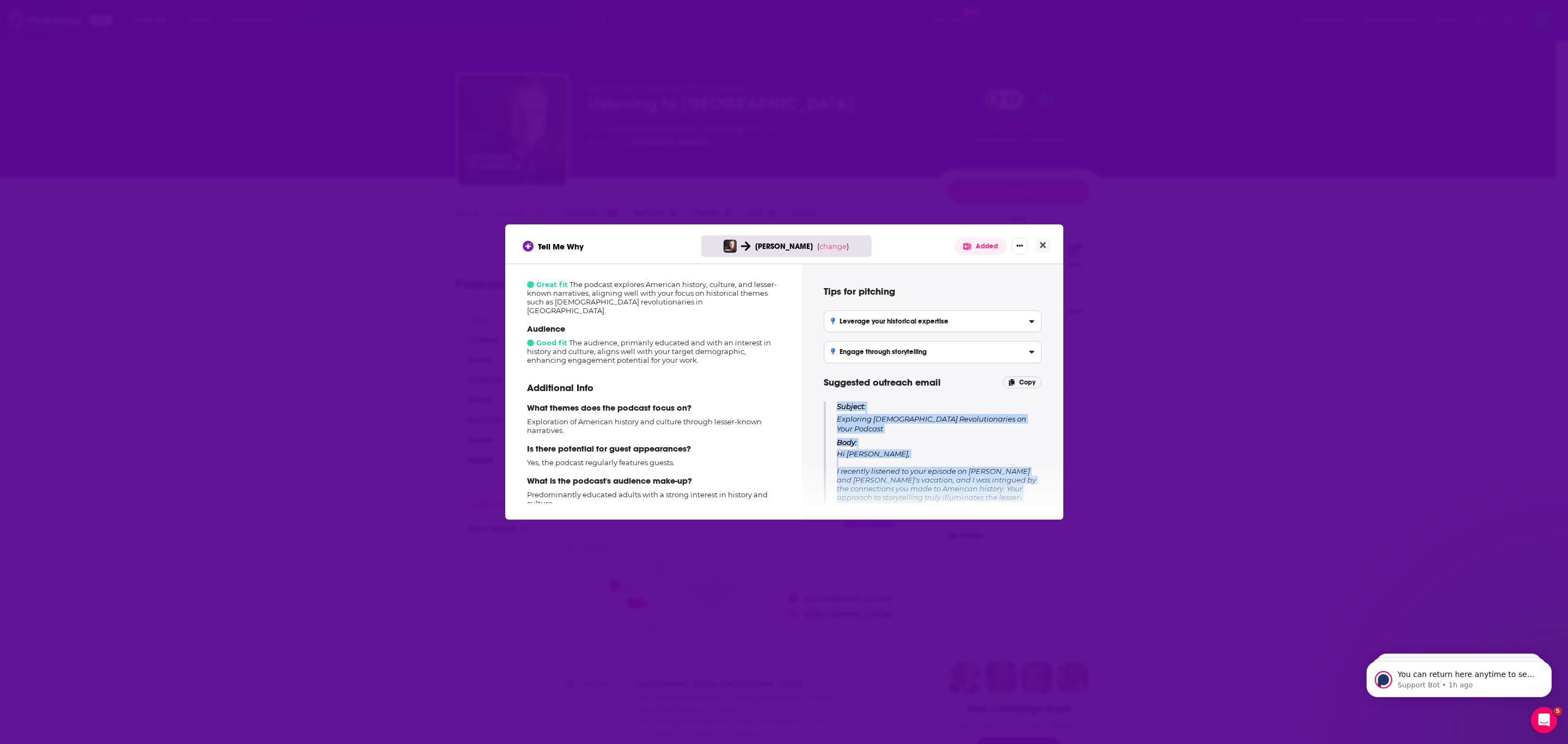
scroll to position [141, 0]
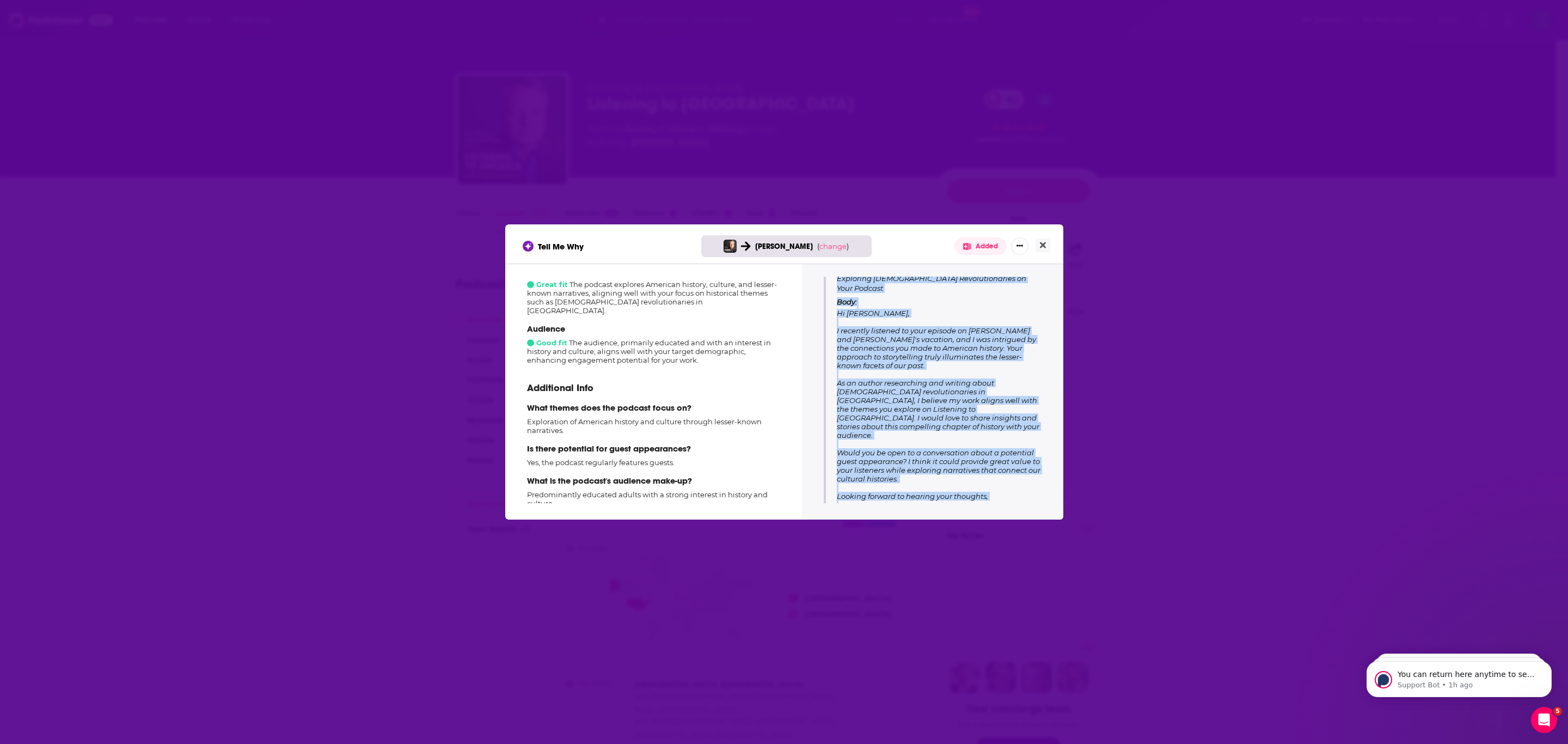
drag, startPoint x: 838, startPoint y: 406, endPoint x: 987, endPoint y: 608, distance: 251.0
click at [763, 608] on div "Tell Me Why [PERSON_NAME] ( change ) Added How well does this podcast fit your …" at bounding box center [784, 372] width 1568 height 744
copy div "Subject: Exploring [DEMOGRAPHIC_DATA] Revolutionaries on Your Podcast Body: Hi …"
click at [727, 324] on p "Audience" at bounding box center [653, 329] width 254 height 10
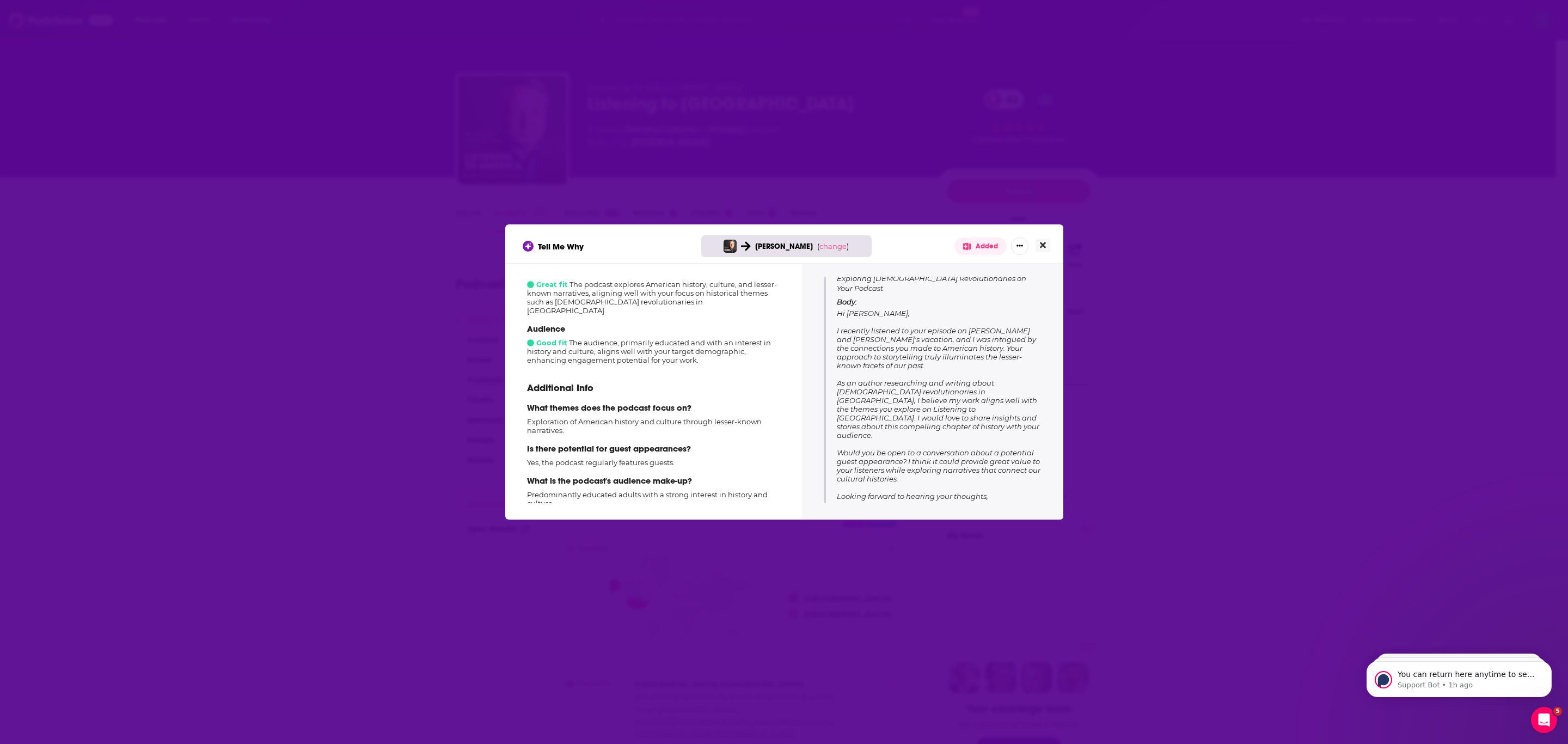
click at [763, 246] on button "Close" at bounding box center [1042, 245] width 14 height 13
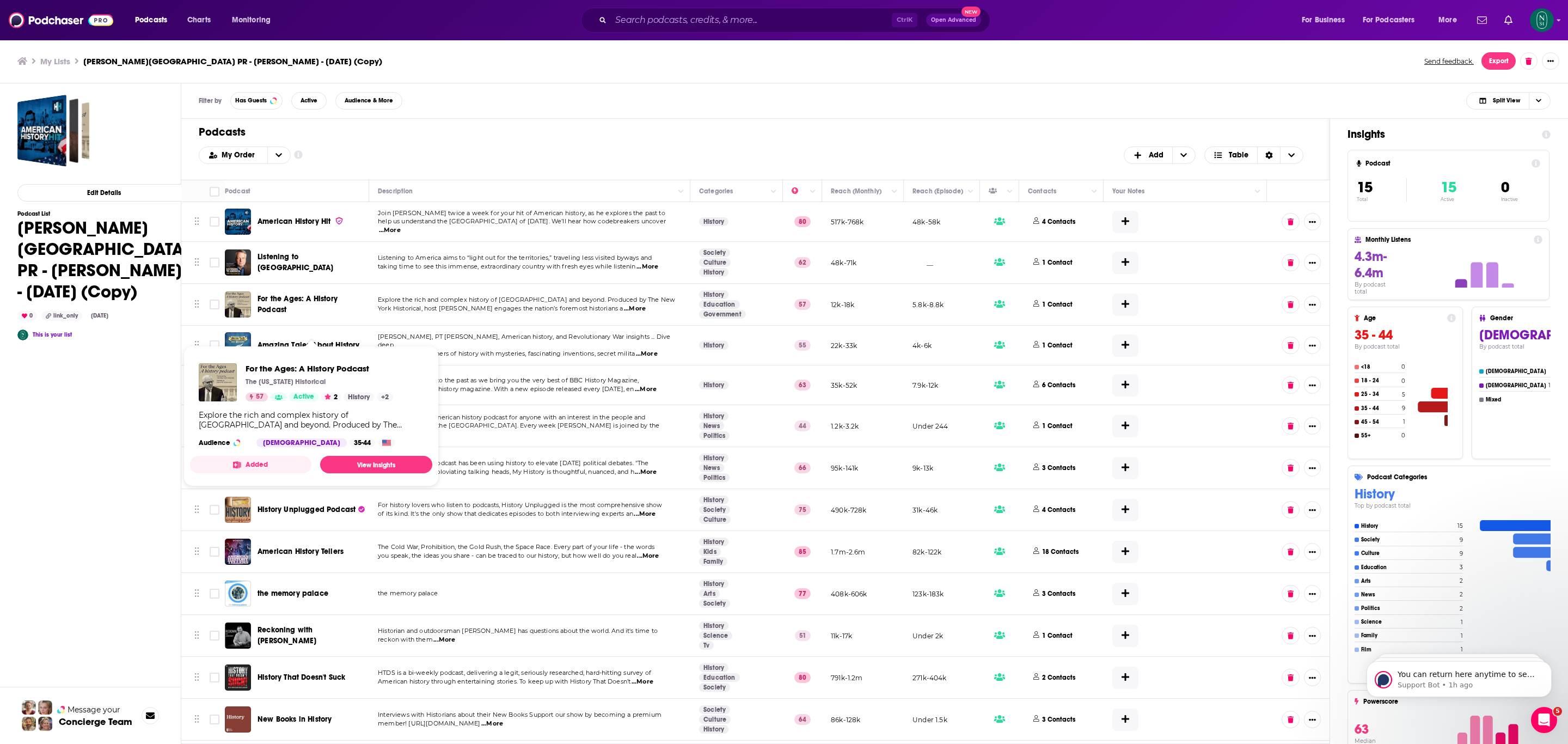
click at [318, 301] on span "For the Ages: A History Podcast" at bounding box center [297, 304] width 80 height 20
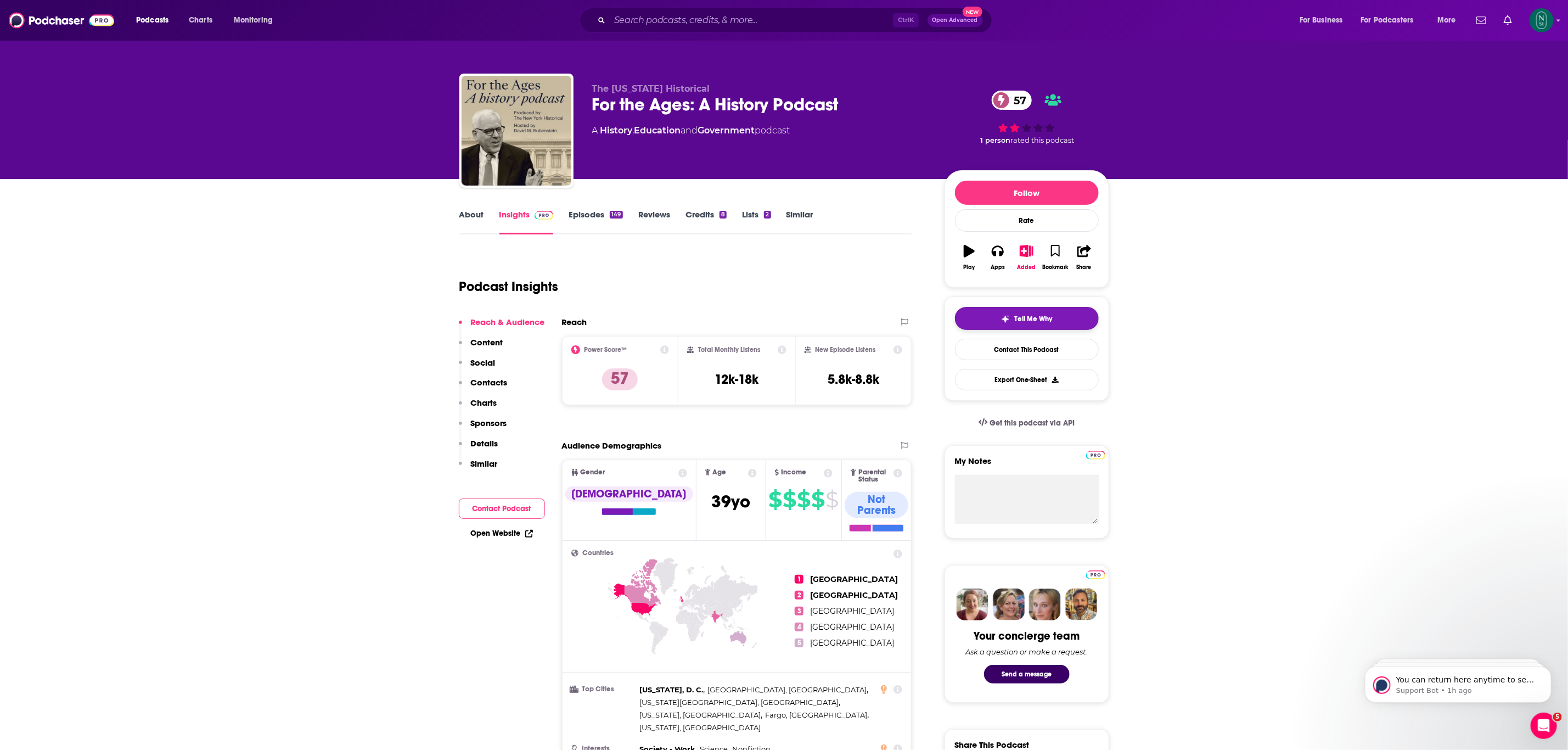
click at [769, 322] on button "Tell Me Why" at bounding box center [1027, 318] width 144 height 23
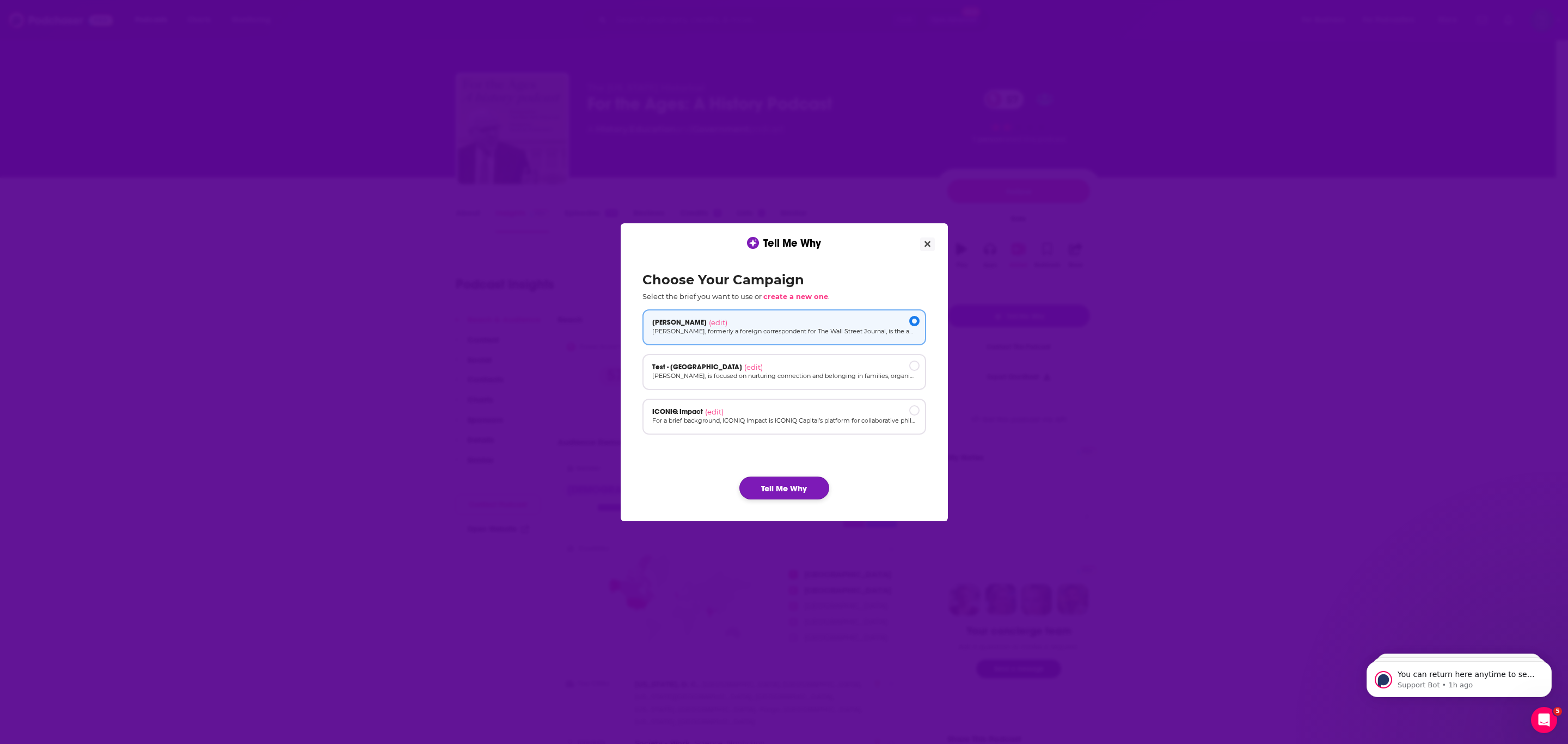
click at [763, 491] on button "Tell Me Why" at bounding box center [784, 488] width 90 height 23
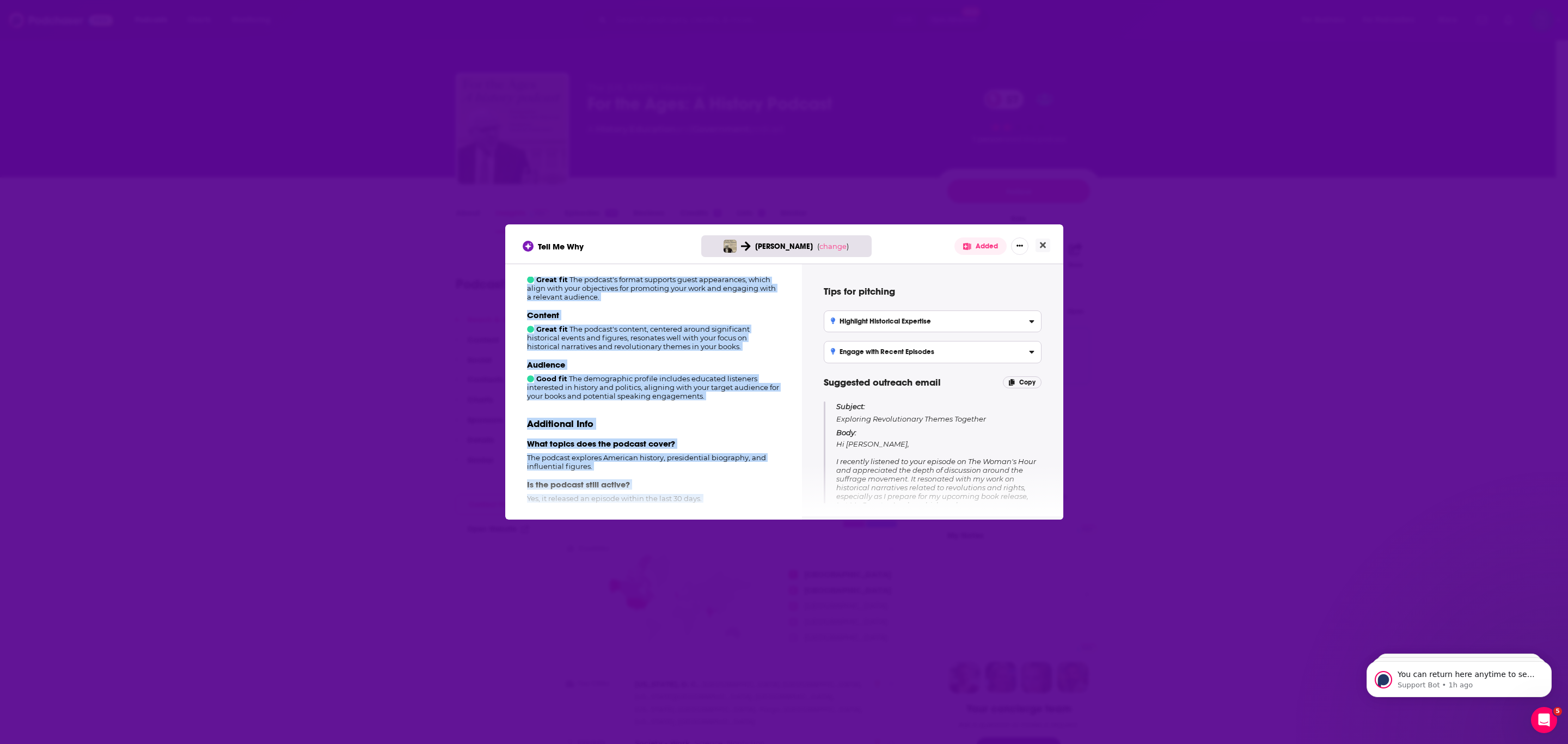
scroll to position [169, 0]
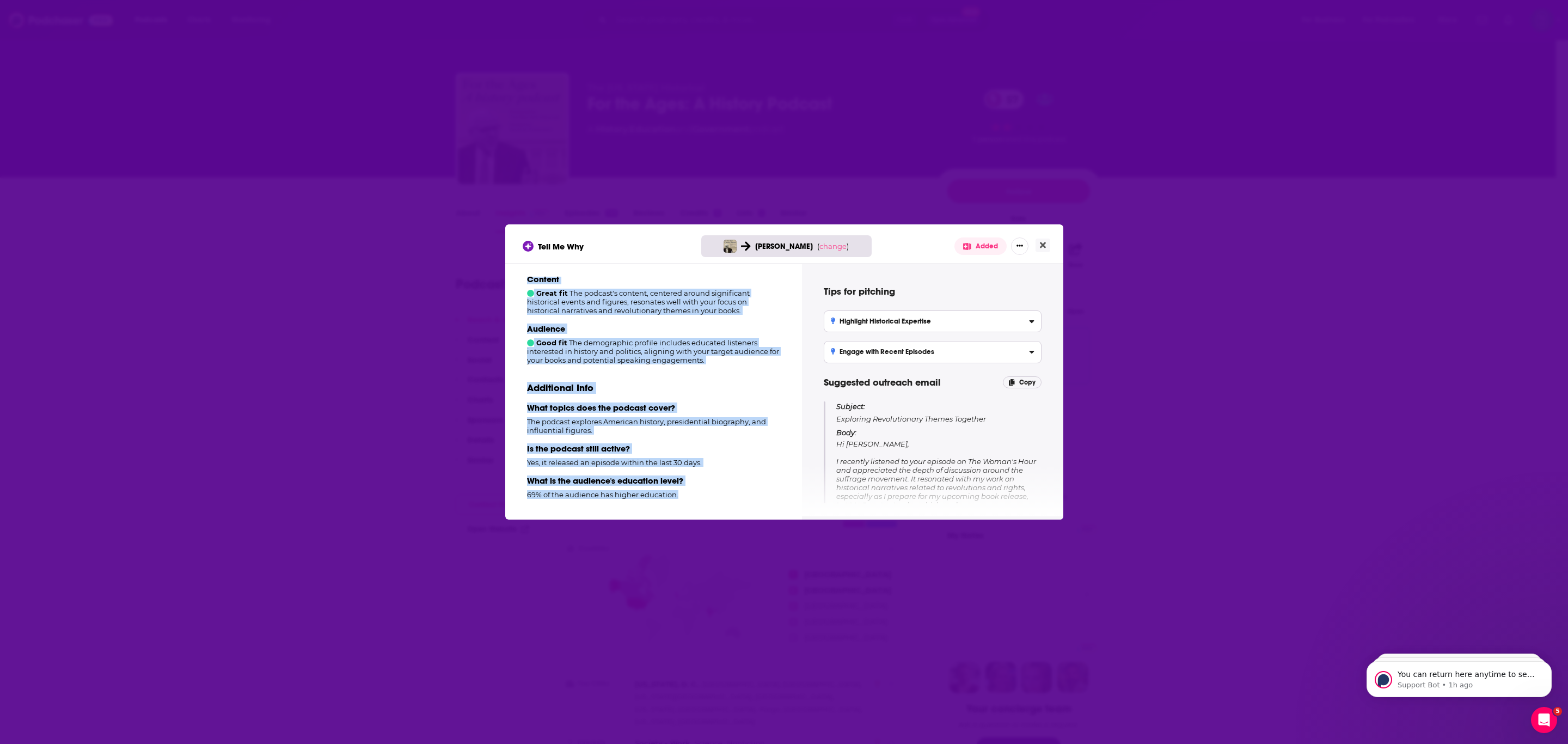
drag, startPoint x: 528, startPoint y: 291, endPoint x: 753, endPoint y: 579, distance: 365.5
click at [753, 579] on div "Tell Me Why [PERSON_NAME] ( change ) Added How well does this podcast fit your …" at bounding box center [784, 372] width 1568 height 744
copy div "How well does this podcast fit your campaign? 8 out of 10 Great fit The podcast…"
click at [718, 388] on p "Additional Info" at bounding box center [653, 388] width 254 height 12
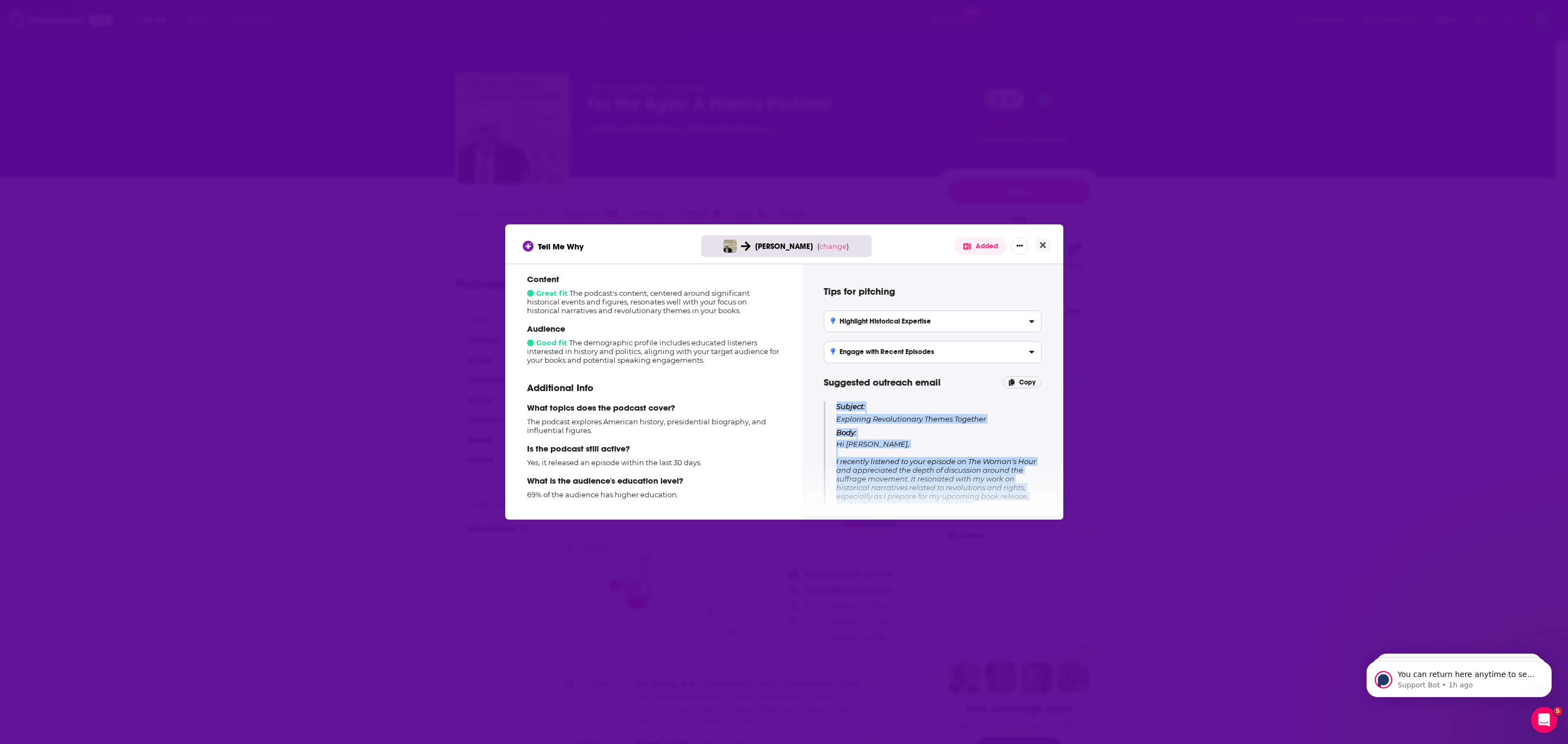
scroll to position [124, 0]
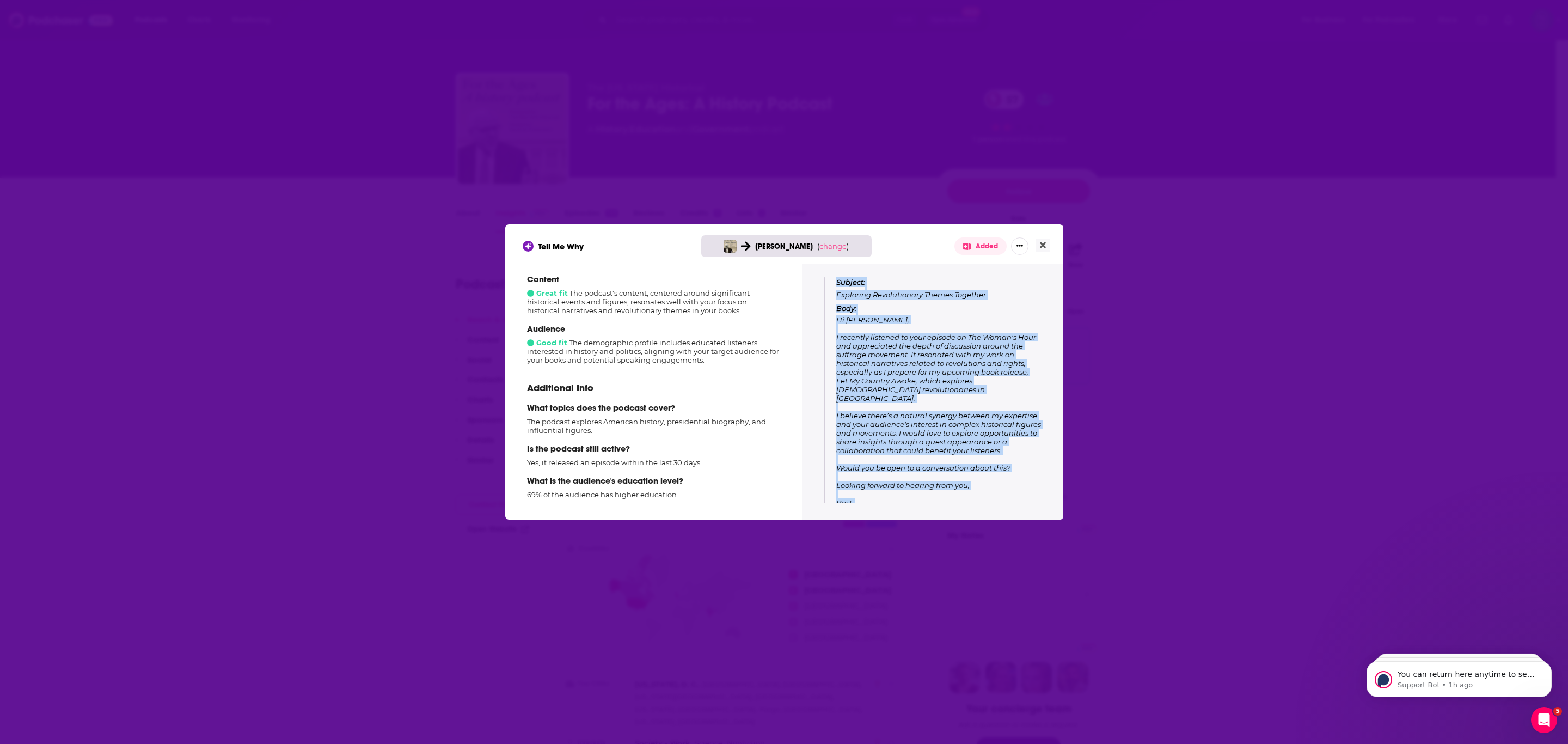
drag, startPoint x: 837, startPoint y: 404, endPoint x: 1076, endPoint y: 674, distance: 360.6
click at [763, 674] on div "Tell Me Why [PERSON_NAME] ( change ) Added How well does this podcast fit your …" at bounding box center [784, 372] width 1568 height 744
copy div "Subject: Exploring Revolutionary Themes Together Body: Hi [PERSON_NAME], I rece…"
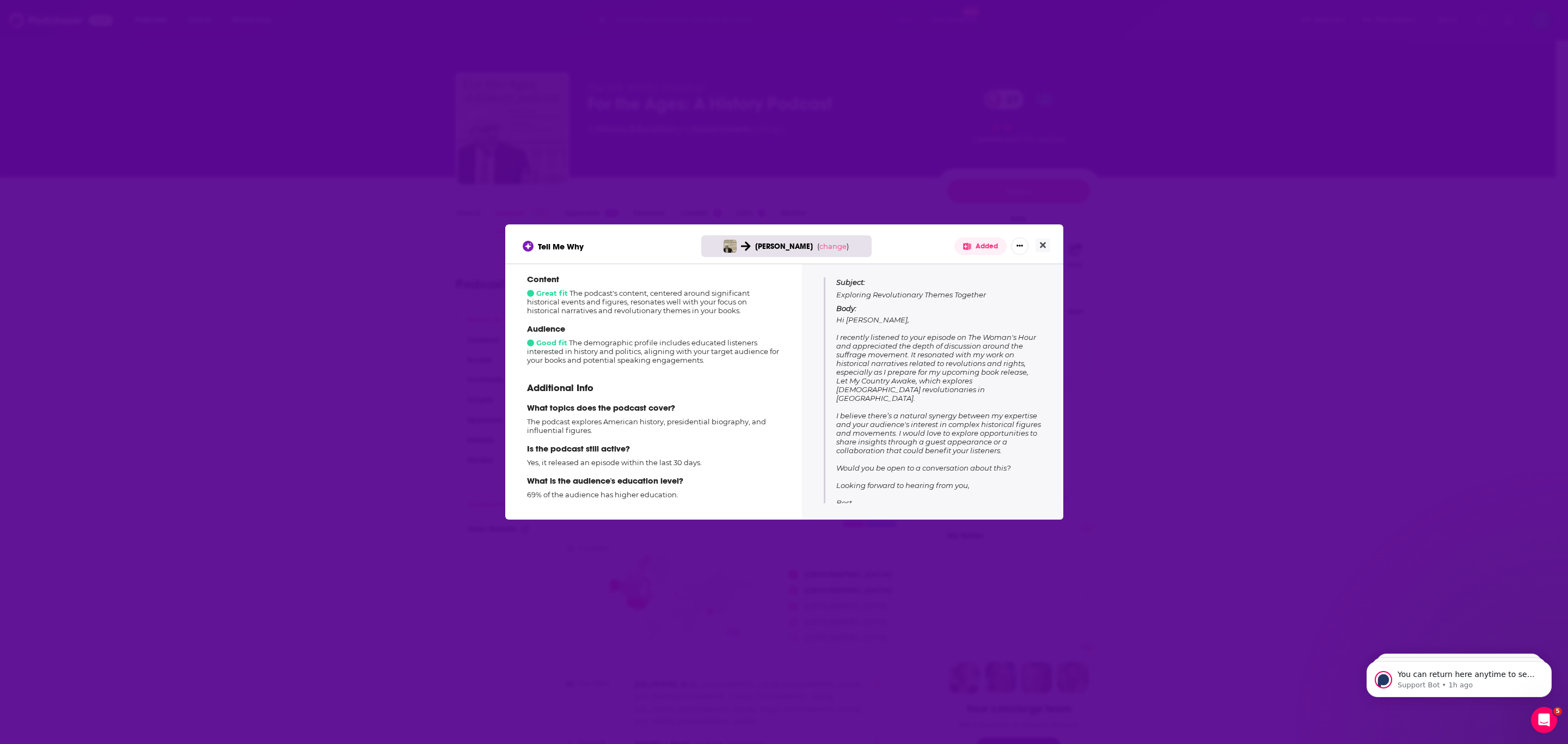
click at [719, 359] on div "Audience Good fit The demographic profile includes educated listeners intereste…" at bounding box center [653, 344] width 254 height 41
click at [763, 245] on button "Close" at bounding box center [1042, 245] width 14 height 13
